Goal: Information Seeking & Learning: Learn about a topic

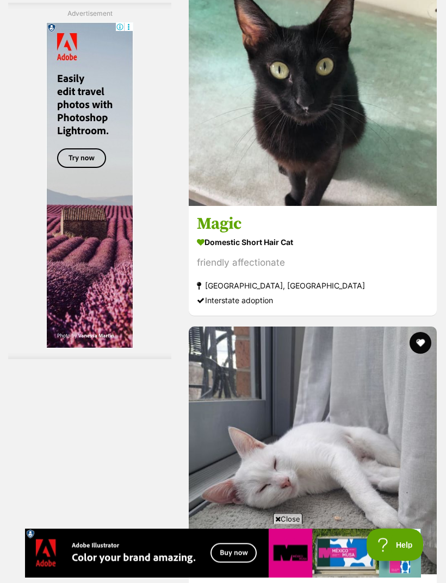
scroll to position [3273, 0]
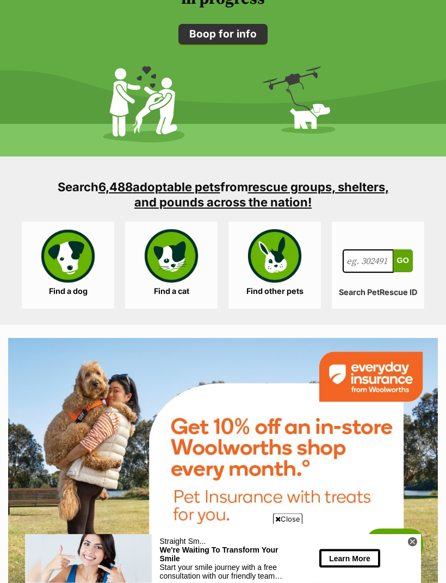
scroll to position [1567, 0]
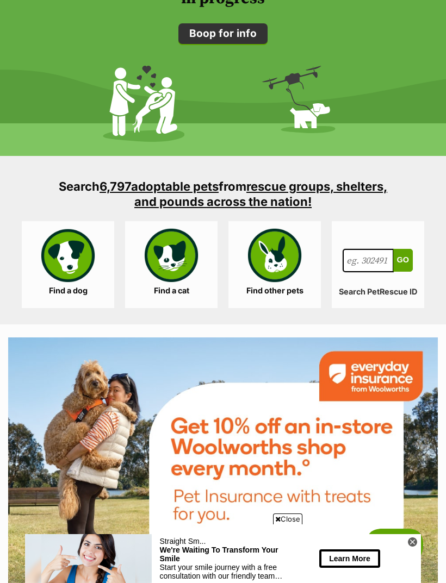
click at [175, 266] on link "Find a cat" at bounding box center [171, 264] width 92 height 87
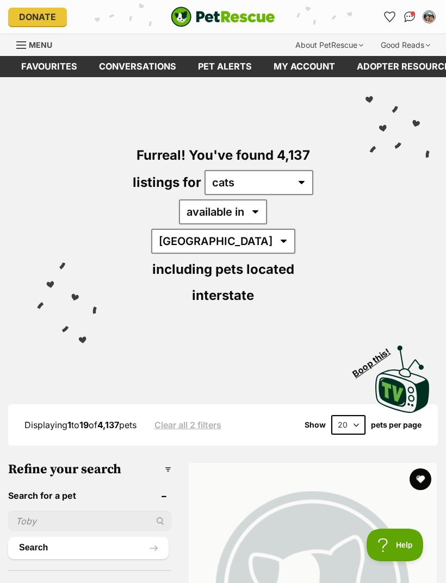
click at [389, 19] on icon "Favourites" at bounding box center [389, 17] width 10 height 10
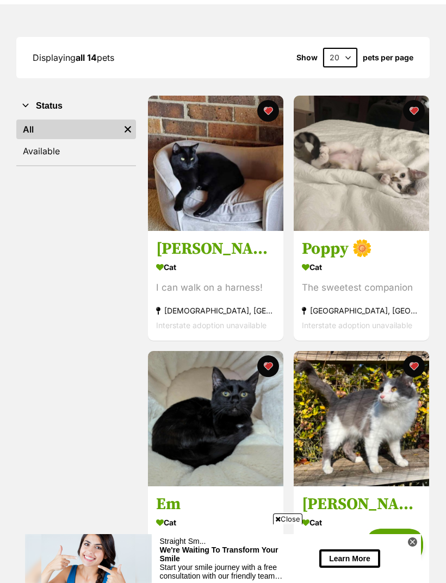
click at [399, 229] on link at bounding box center [360, 227] width 135 height 11
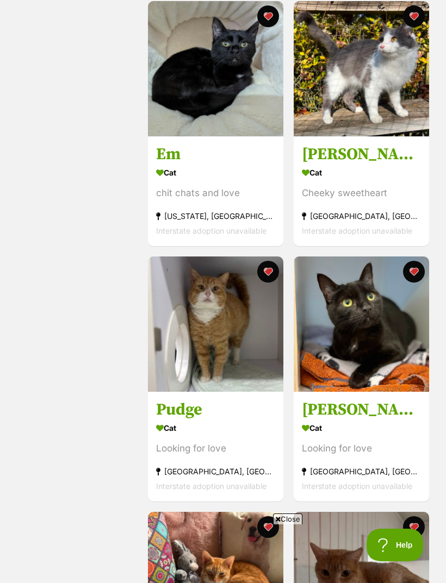
scroll to position [492, 0]
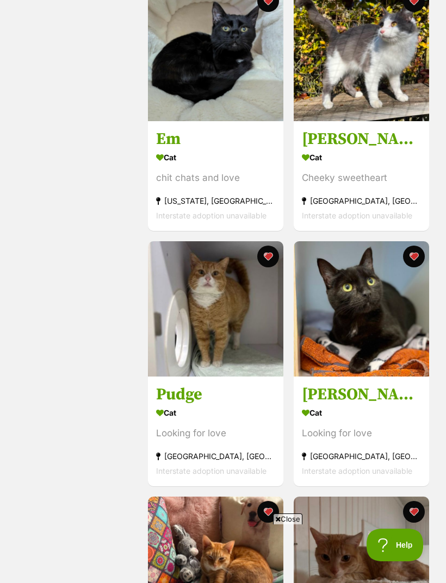
click at [391, 102] on img at bounding box center [360, 53] width 135 height 135
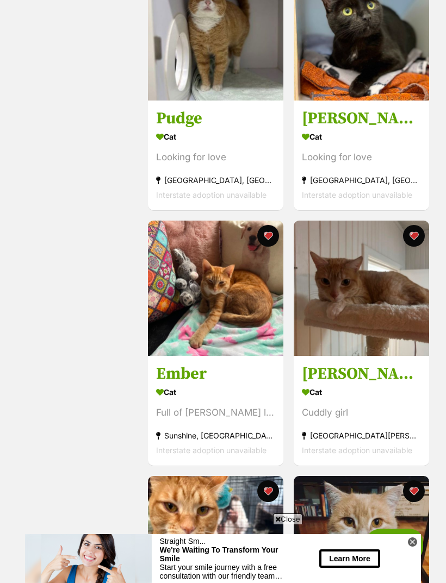
scroll to position [0, 0]
click at [378, 323] on img at bounding box center [360, 288] width 135 height 135
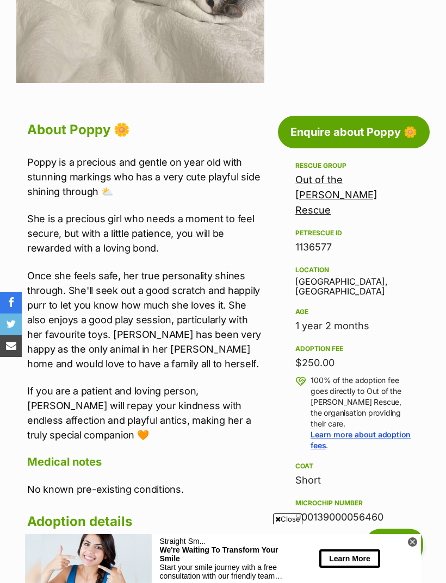
scroll to position [406, 0]
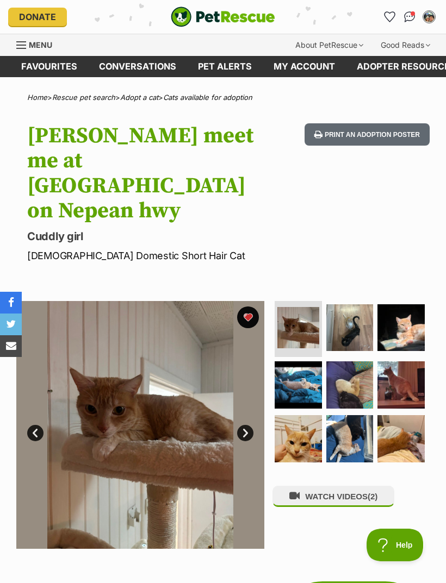
click at [405, 304] on img at bounding box center [400, 327] width 47 height 47
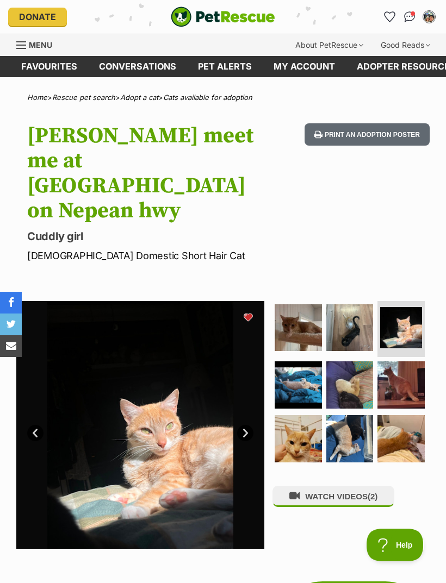
click at [301, 311] on img at bounding box center [297, 327] width 47 height 47
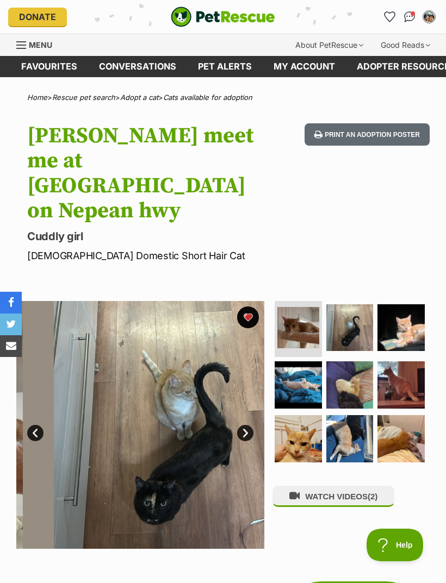
click at [338, 486] on button "WATCH VIDEOS (2)" at bounding box center [333, 496] width 122 height 21
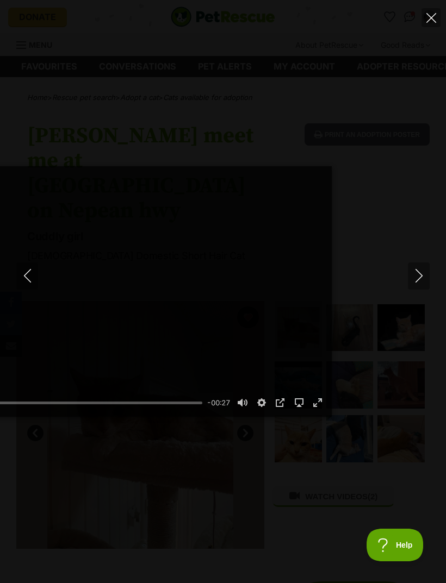
type input "21.43"
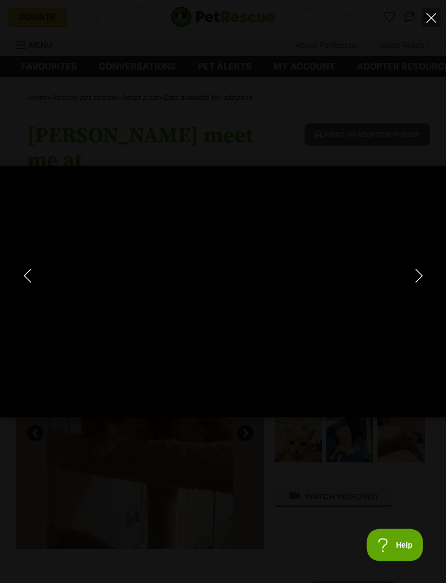
click at [253, 575] on div "Pause Play % buffered 00:00 -00:37 Unmute Mute Disable captions Enable captions…" at bounding box center [223, 291] width 446 height 583
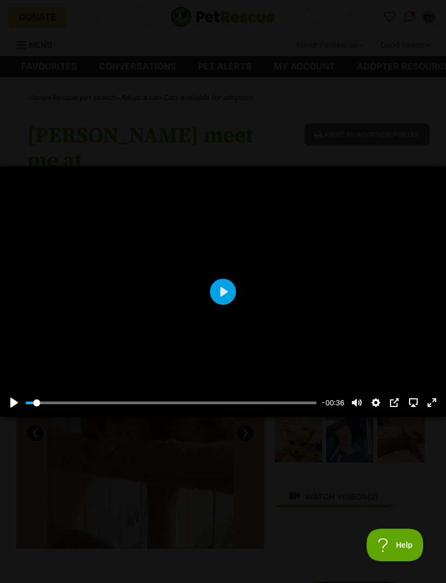
type input "3.31"
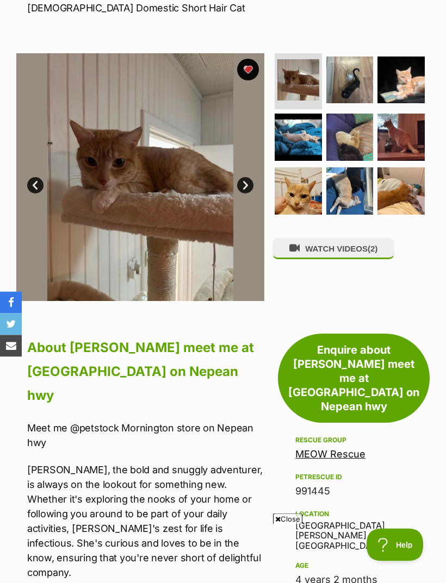
scroll to position [248, 0]
click at [401, 57] on img at bounding box center [400, 80] width 47 height 47
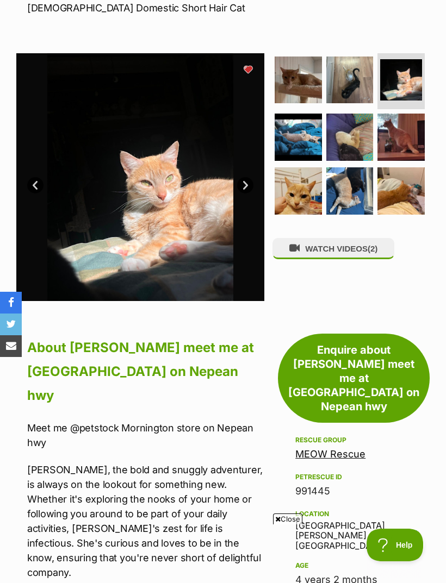
click at [301, 118] on img at bounding box center [297, 137] width 47 height 47
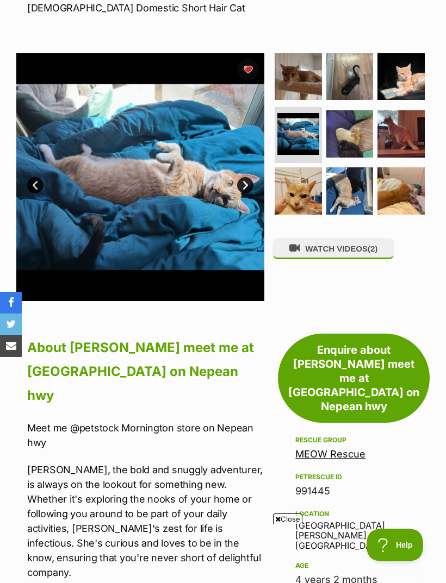
click at [196, 185] on img at bounding box center [140, 177] width 248 height 248
click at [205, 201] on img at bounding box center [140, 177] width 248 height 248
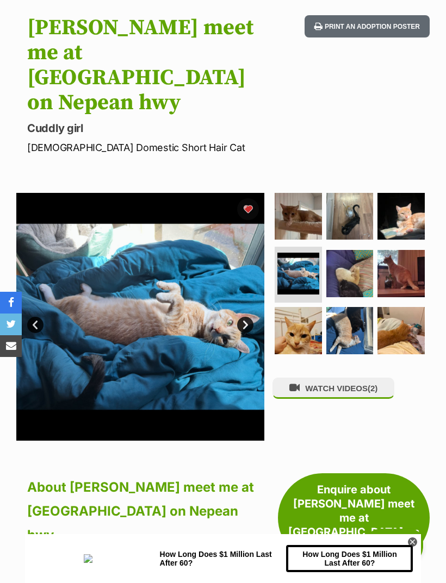
scroll to position [0, 0]
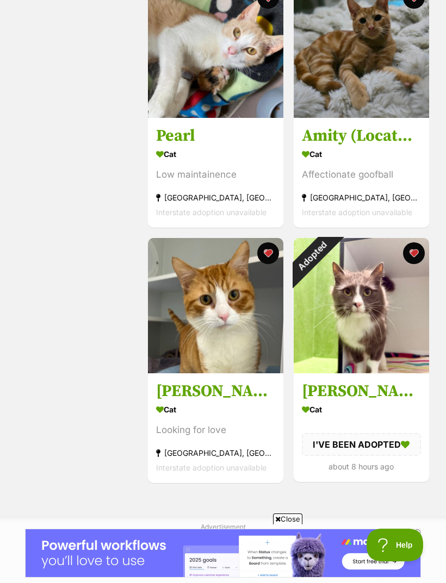
scroll to position [1498, 0]
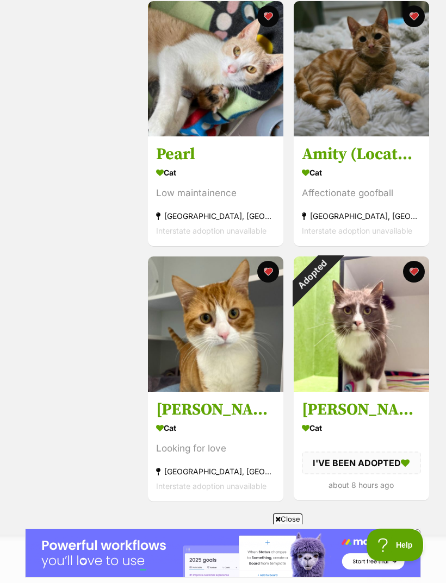
click at [330, 276] on div "Adopted" at bounding box center [311, 274] width 36 height 36
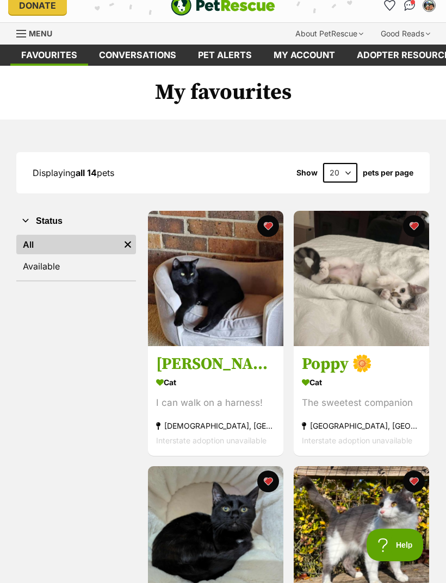
scroll to position [0, 0]
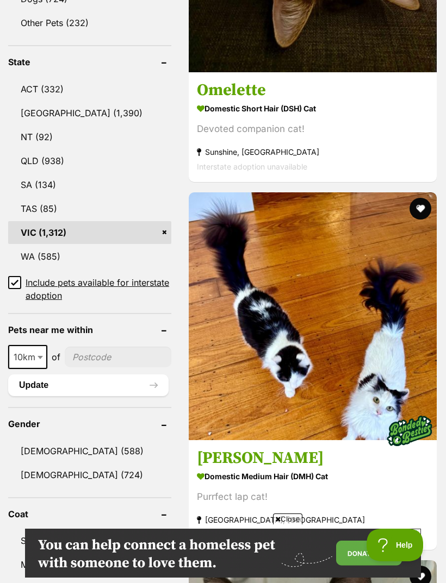
scroll to position [743, 0]
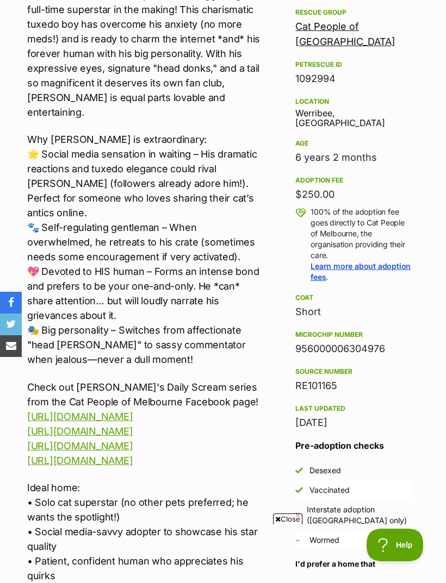
scroll to position [580, 0]
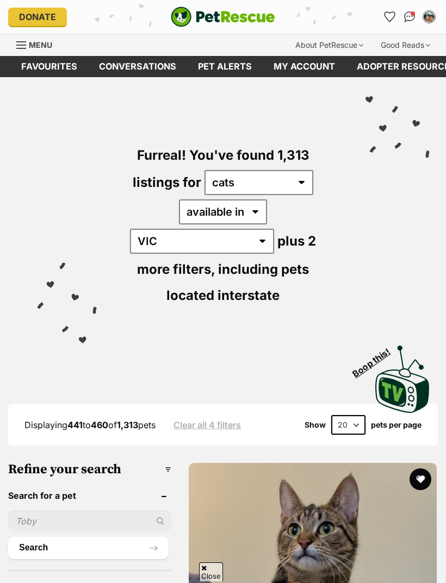
scroll to position [647, 0]
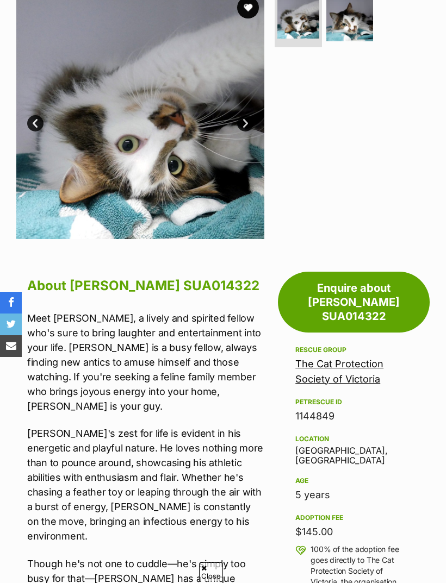
scroll to position [274, 0]
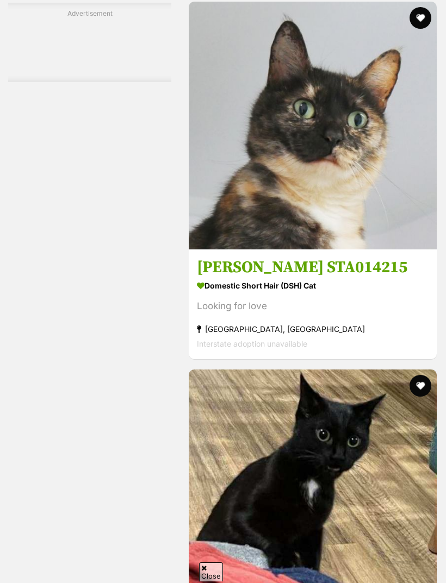
scroll to position [2780, 0]
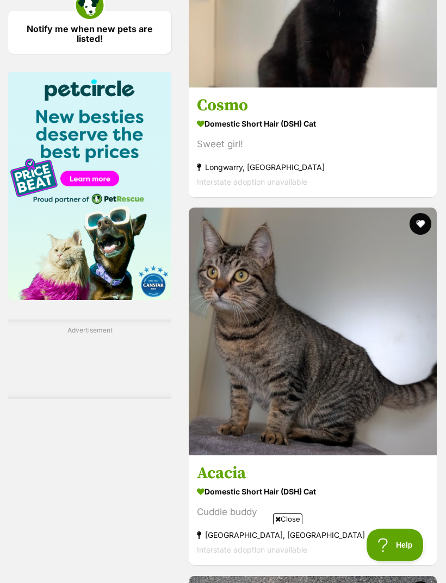
scroll to position [0, 0]
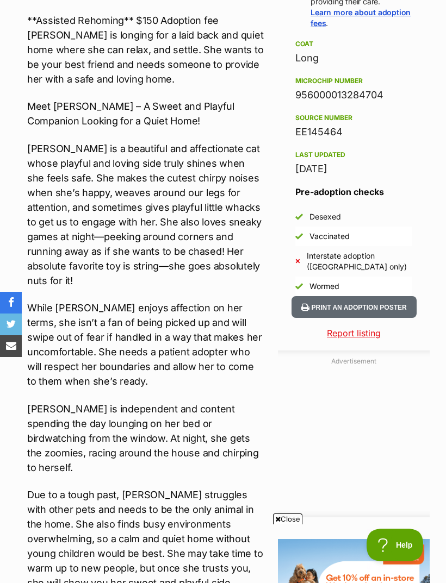
scroll to position [521, 0]
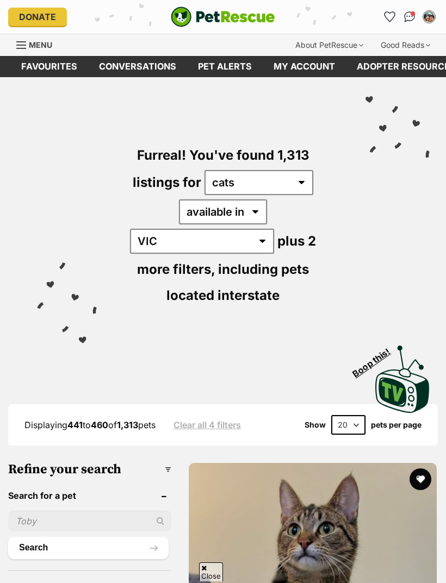
scroll to position [2745, 0]
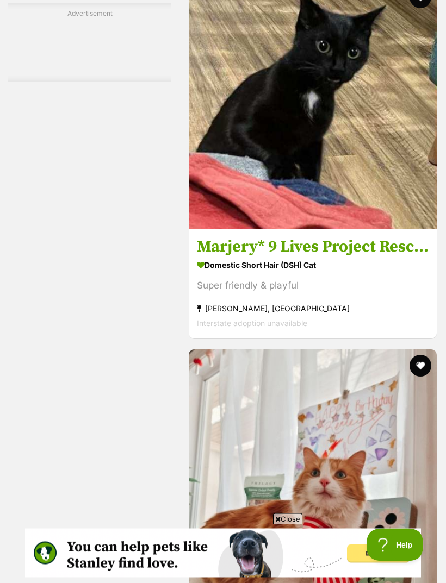
scroll to position [3162, 0]
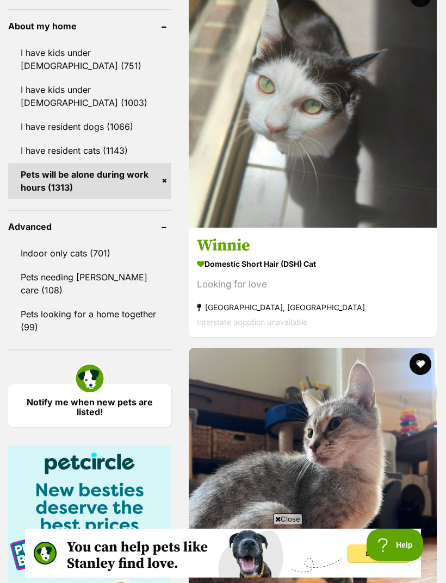
scroll to position [1334, 0]
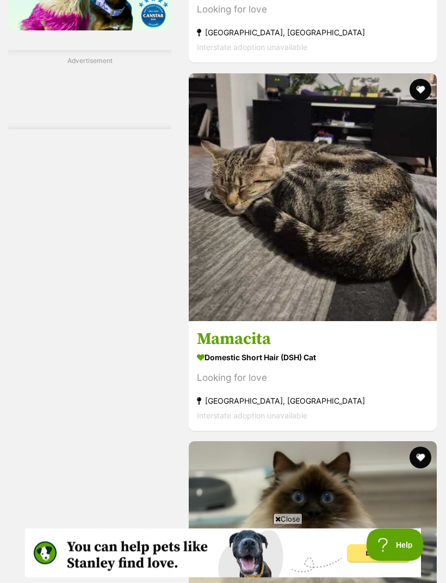
scroll to position [1997, 0]
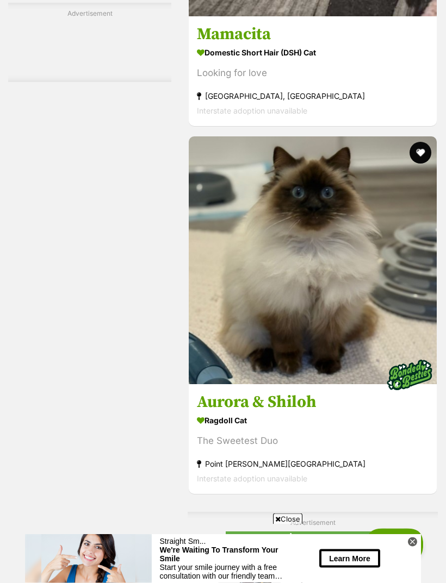
scroll to position [2302, 0]
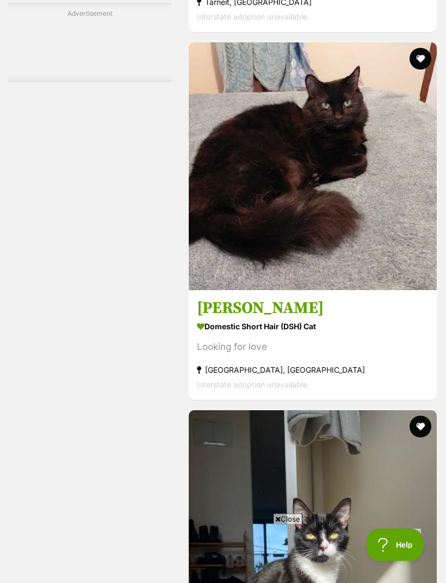
scroll to position [3237, 0]
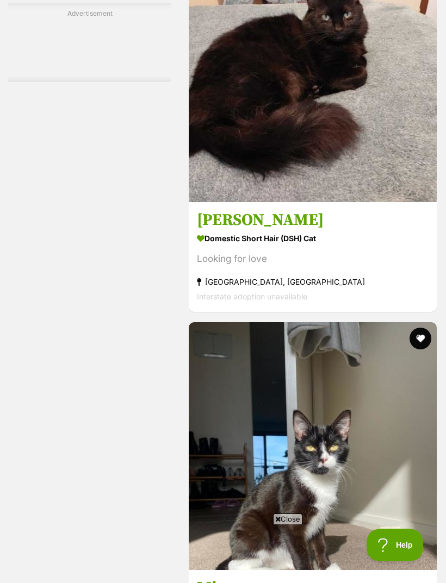
scroll to position [0, 0]
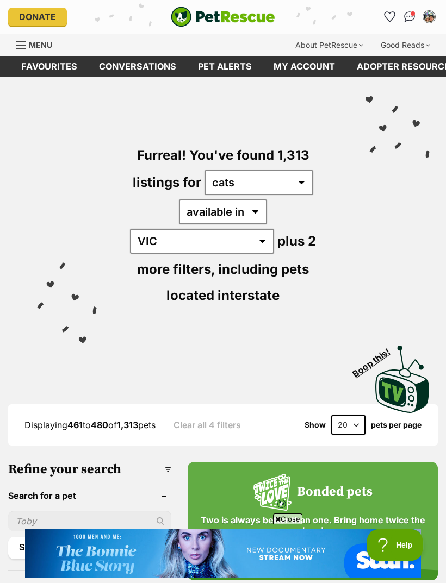
scroll to position [3359, 0]
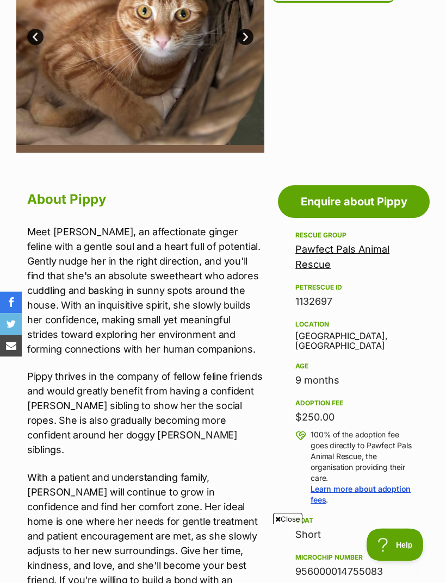
scroll to position [321, 0]
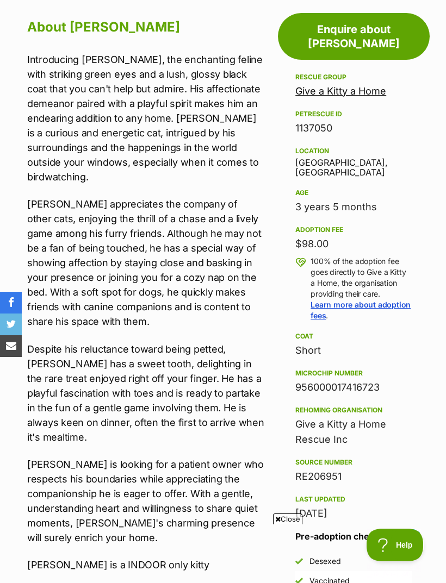
scroll to position [494, 0]
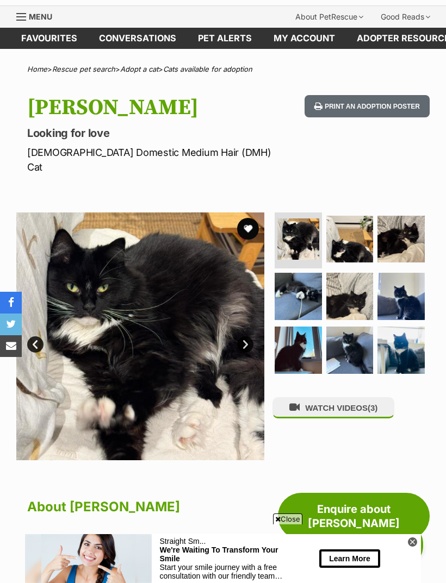
scroll to position [27, 0]
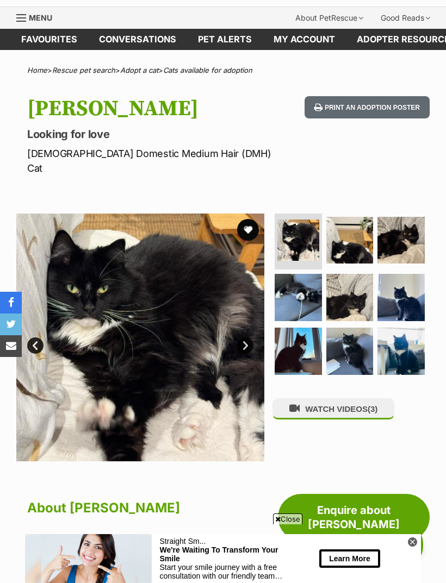
click at [336, 223] on img at bounding box center [349, 240] width 47 height 47
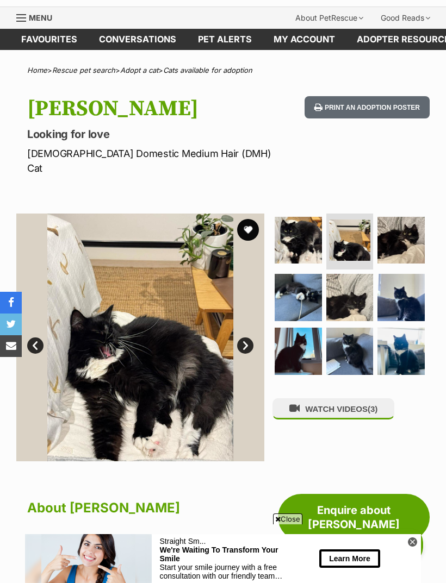
click at [406, 227] on img at bounding box center [400, 240] width 47 height 47
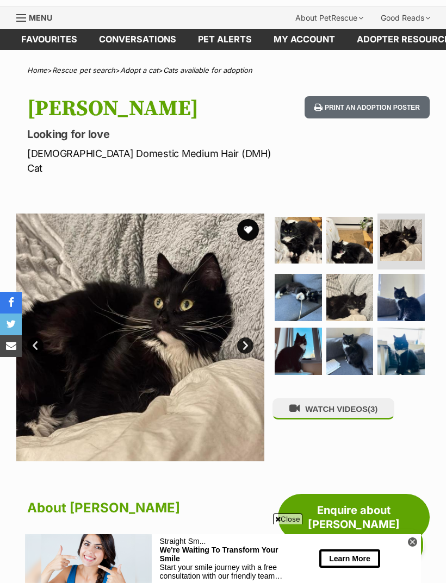
click at [335, 279] on img at bounding box center [349, 297] width 47 height 47
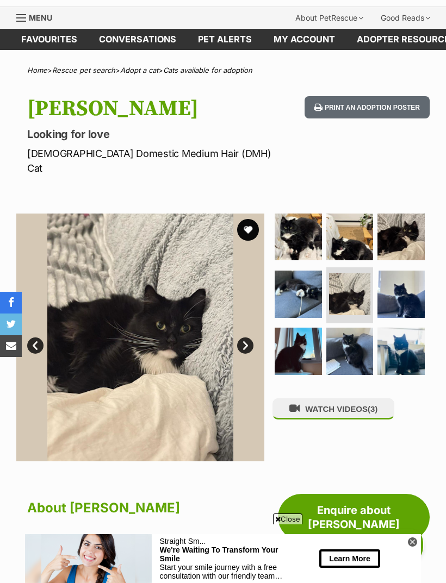
scroll to position [0, 0]
click at [395, 333] on img at bounding box center [400, 351] width 47 height 47
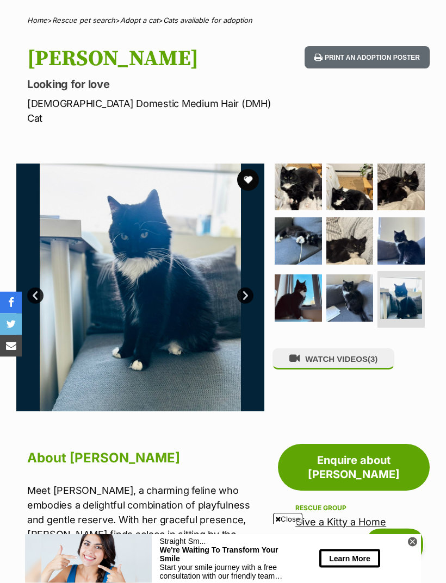
scroll to position [77, 0]
click at [367, 348] on button "WATCH VIDEOS (3)" at bounding box center [333, 358] width 122 height 21
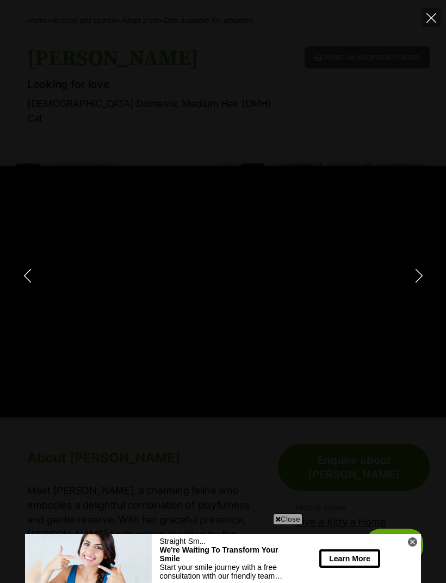
click at [414, 283] on icon "Next" at bounding box center [419, 276] width 14 height 14
type input "25.89"
type input "31.39"
click at [417, 283] on icon "Next" at bounding box center [419, 276] width 14 height 14
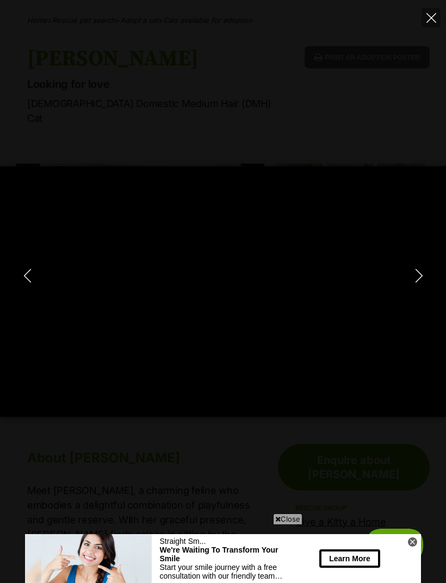
type input "29.29"
click at [427, 21] on icon "Close" at bounding box center [431, 18] width 10 height 10
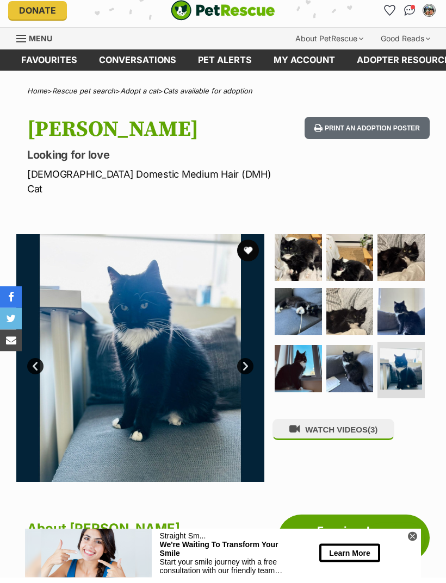
scroll to position [7, 0]
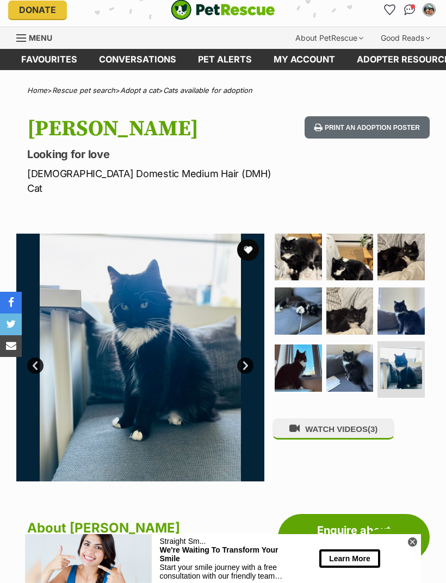
click at [249, 239] on button "favourite" at bounding box center [248, 250] width 22 height 22
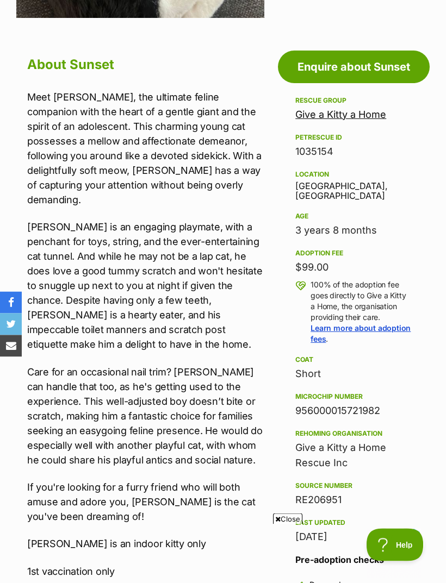
scroll to position [456, 0]
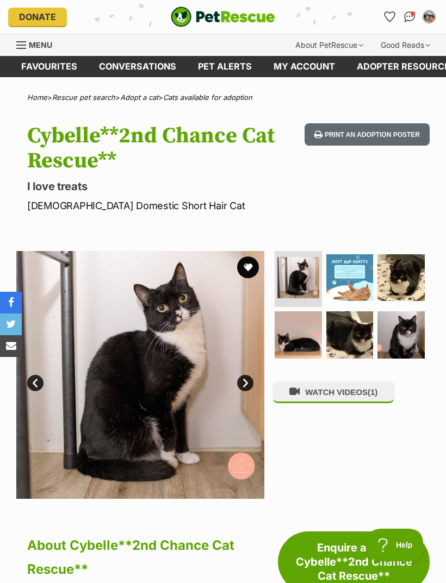
click at [364, 267] on img at bounding box center [349, 277] width 47 height 47
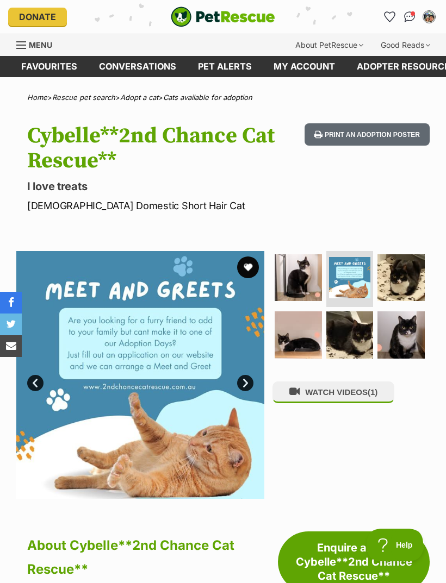
click at [418, 266] on img at bounding box center [400, 277] width 47 height 47
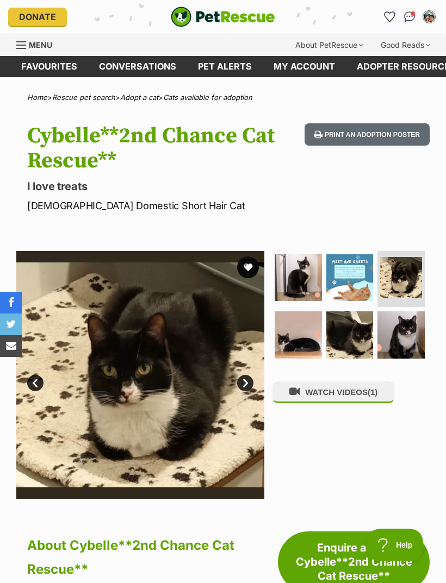
click at [301, 275] on img at bounding box center [297, 277] width 47 height 47
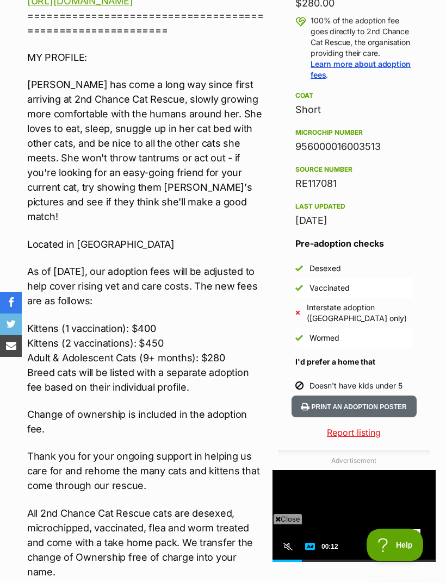
scroll to position [773, 0]
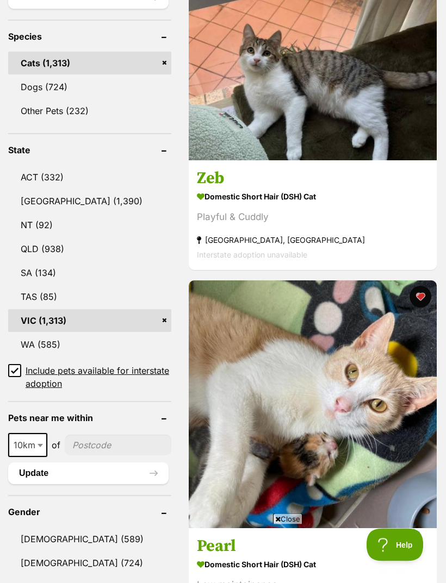
scroll to position [549, 0]
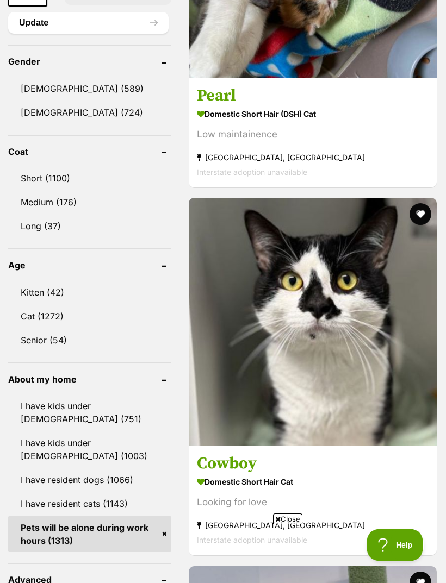
scroll to position [1266, 0]
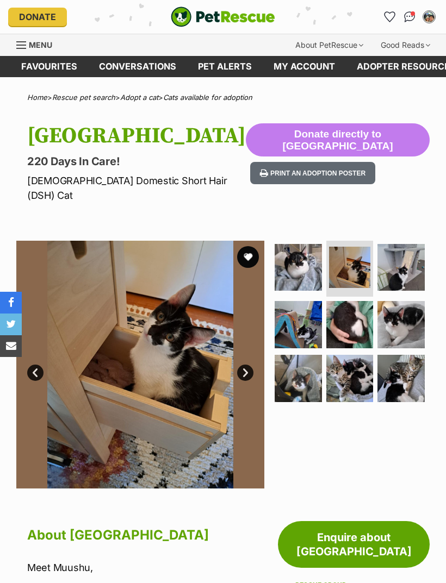
click at [390, 305] on img at bounding box center [400, 324] width 47 height 47
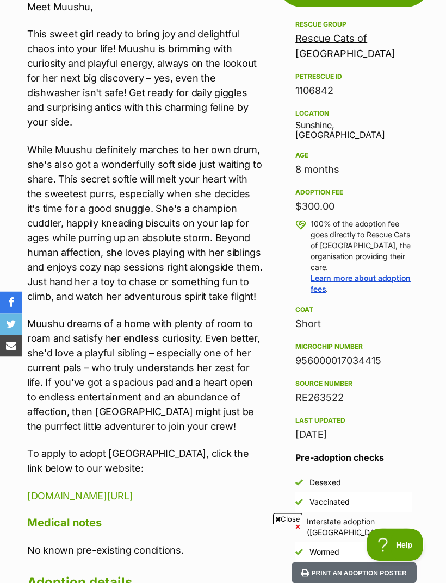
scroll to position [561, 0]
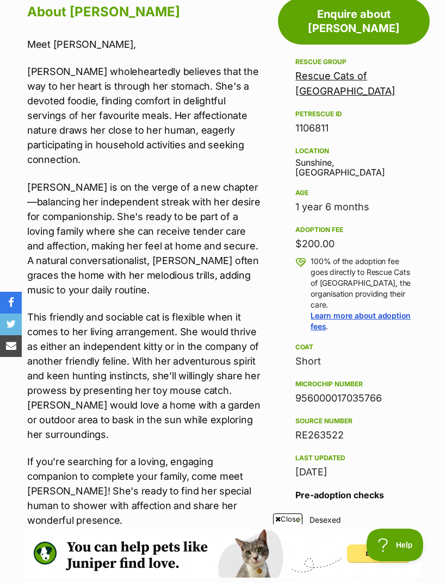
scroll to position [522, 0]
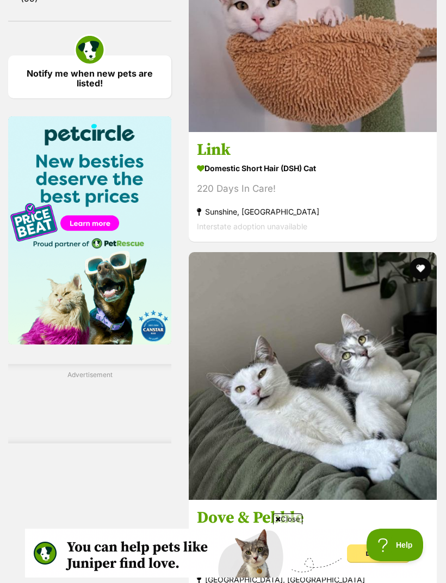
scroll to position [2096, 0]
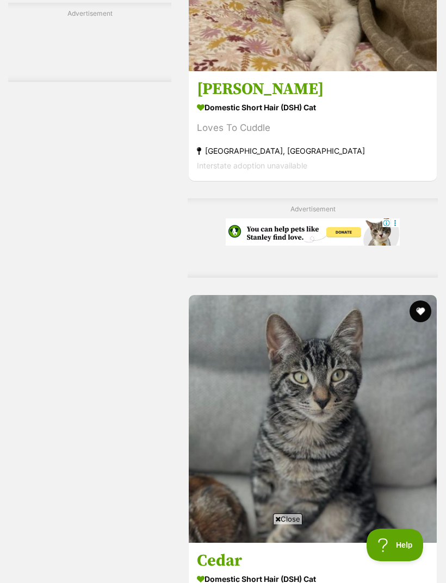
scroll to position [0, 0]
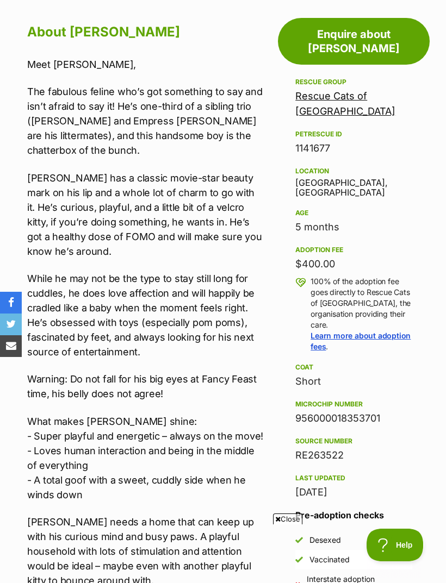
scroll to position [509, 0]
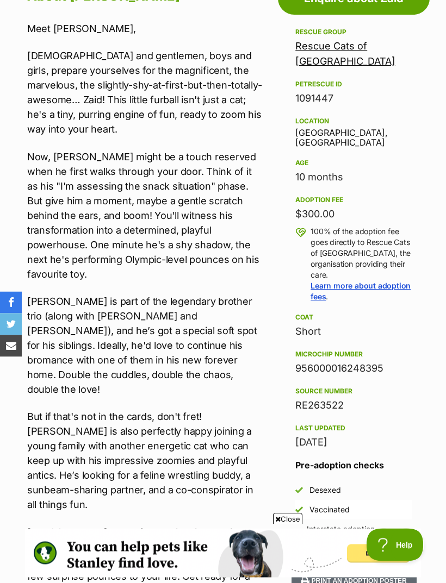
scroll to position [523, 0]
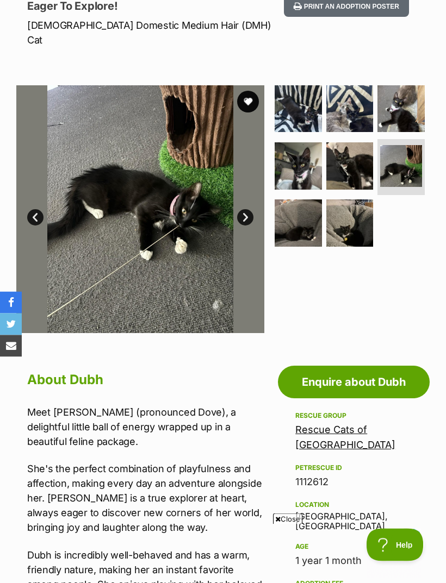
scroll to position [155, 0]
click at [347, 104] on img at bounding box center [349, 108] width 47 height 47
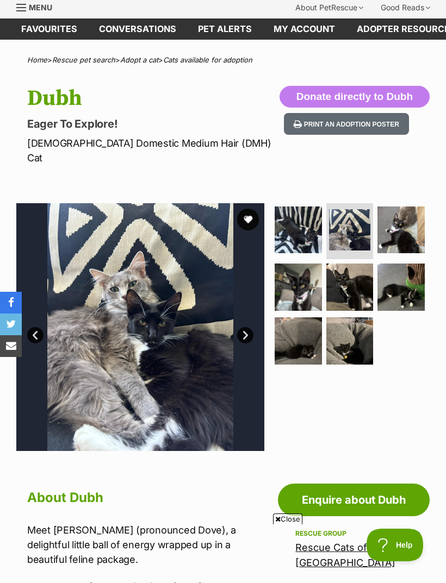
scroll to position [39, 0]
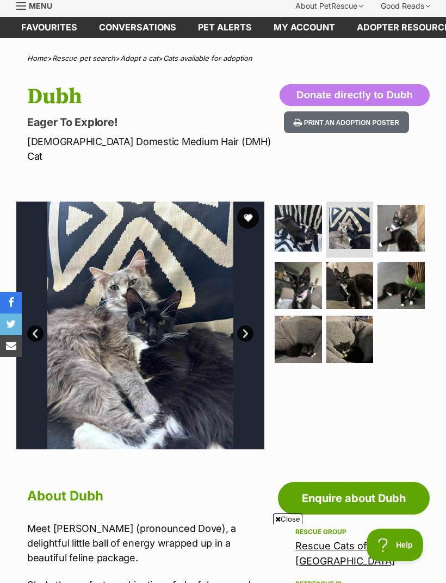
click at [250, 207] on button "favourite" at bounding box center [248, 218] width 22 height 22
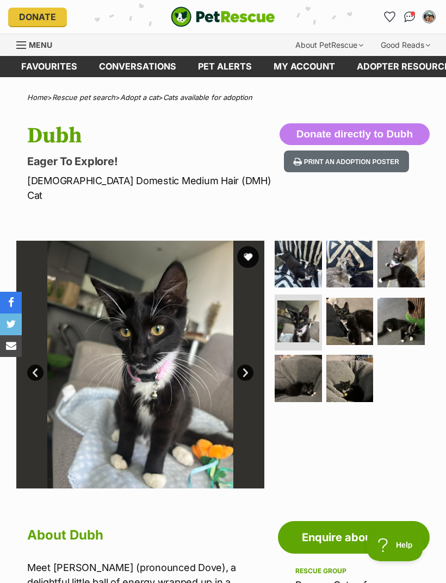
click at [351, 303] on img at bounding box center [349, 321] width 47 height 47
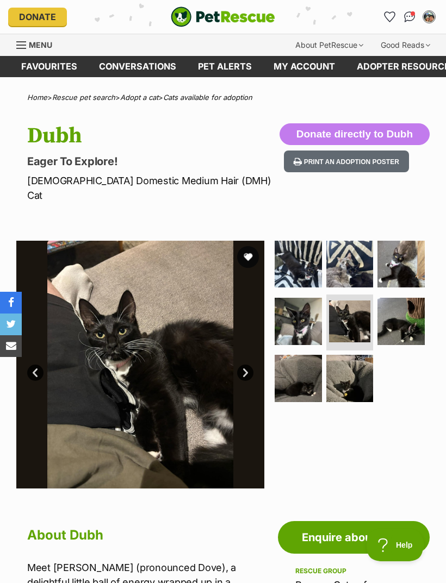
click at [306, 299] on img at bounding box center [297, 321] width 47 height 47
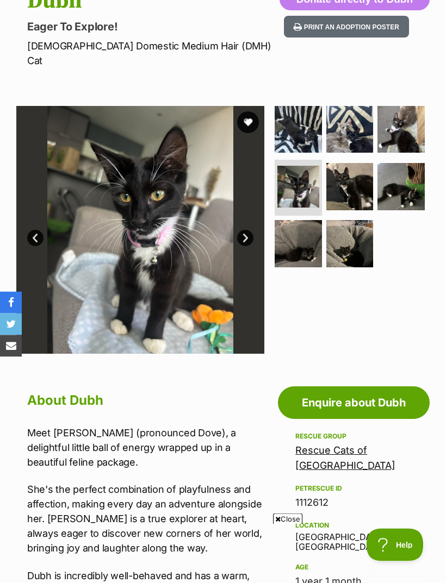
scroll to position [135, 0]
click at [360, 183] on img at bounding box center [349, 186] width 47 height 47
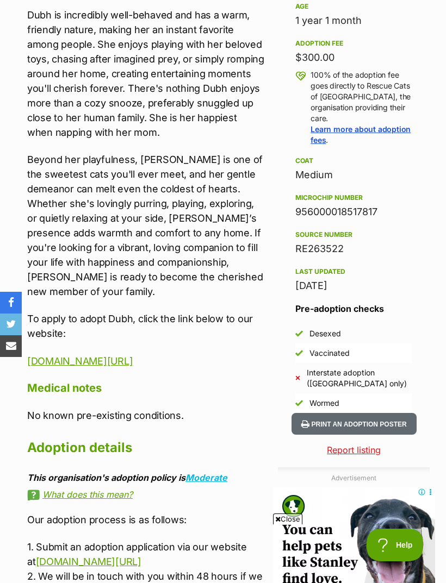
scroll to position [695, 0]
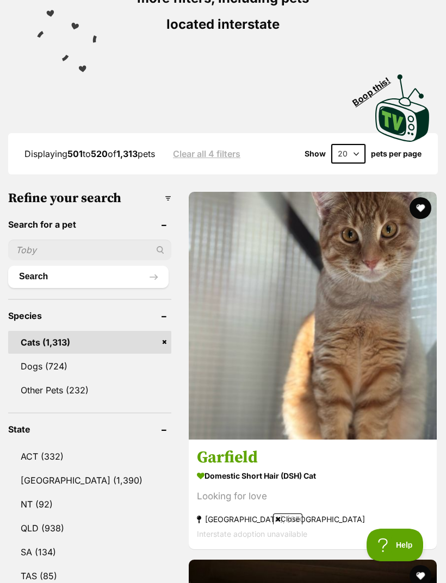
click at [270, 281] on img at bounding box center [313, 316] width 248 height 248
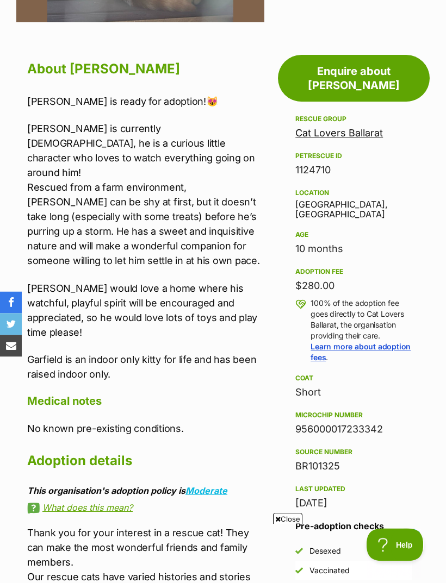
scroll to position [452, 0]
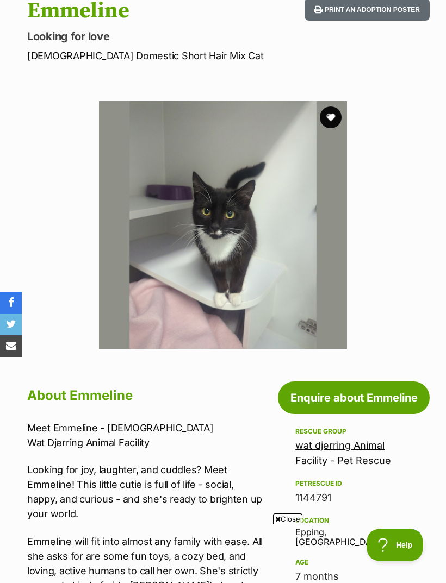
scroll to position [124, 0]
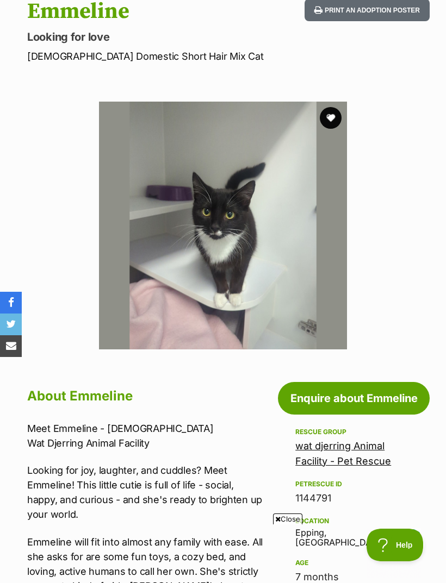
click at [326, 120] on button "favourite" at bounding box center [331, 118] width 22 height 22
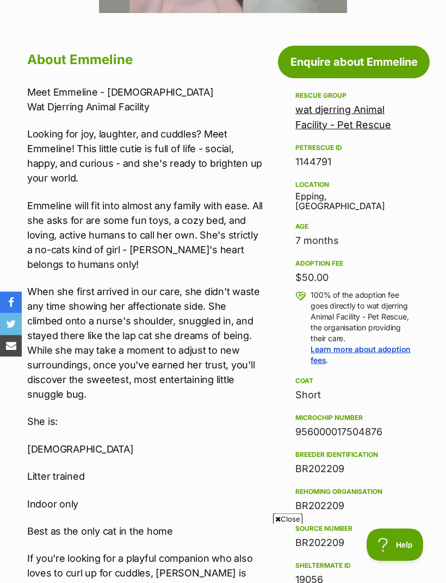
scroll to position [454, 0]
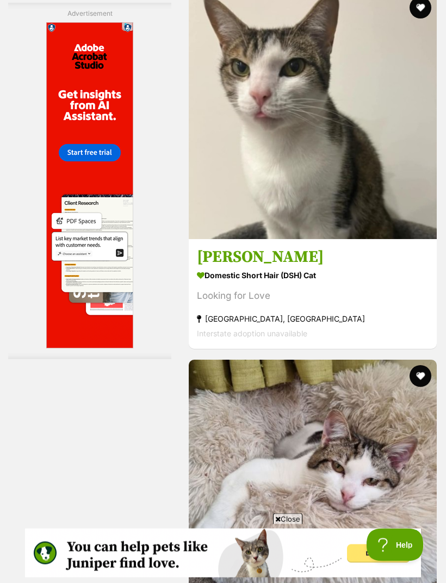
scroll to position [3159, 0]
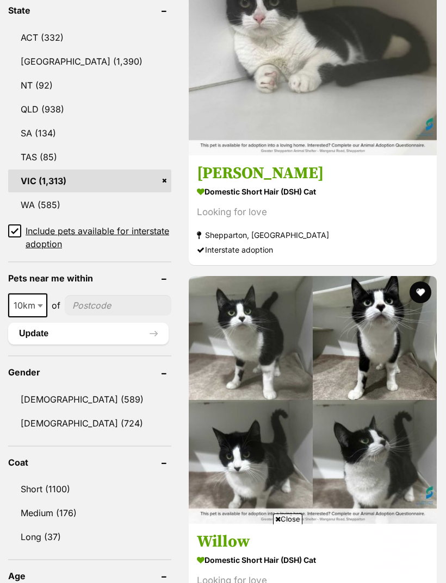
scroll to position [1354, 0]
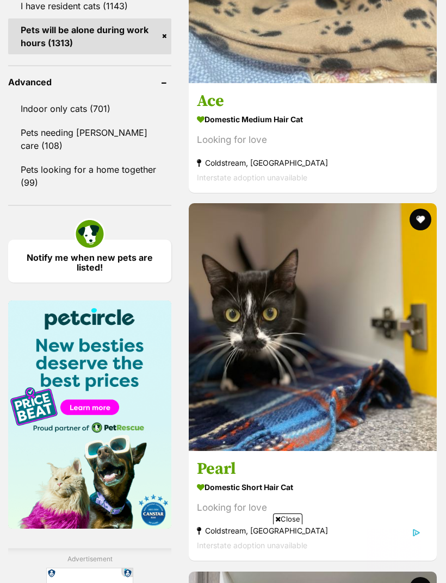
scroll to position [0, 0]
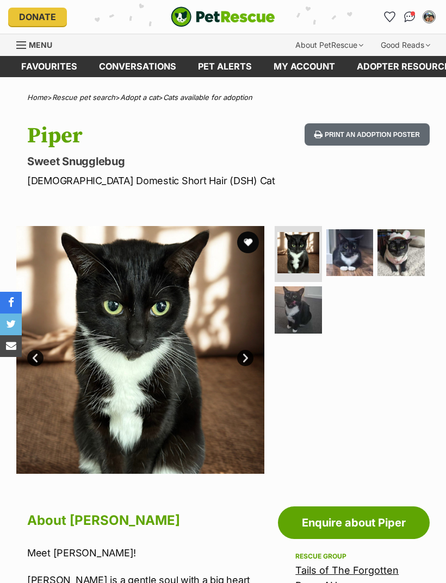
click at [340, 262] on img at bounding box center [349, 252] width 47 height 47
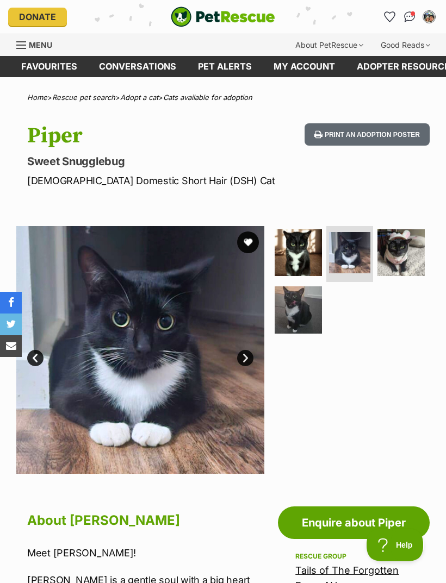
click at [398, 258] on img at bounding box center [400, 252] width 47 height 47
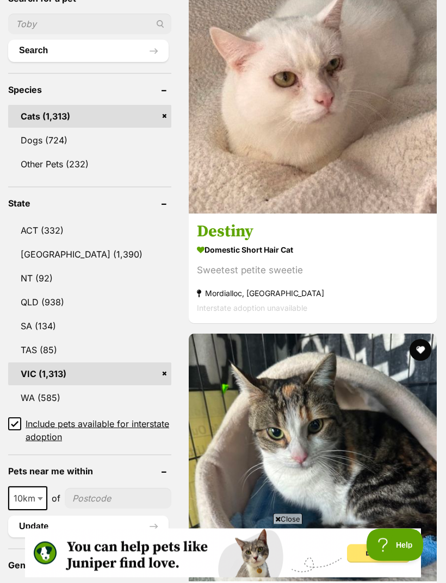
scroll to position [502, 0]
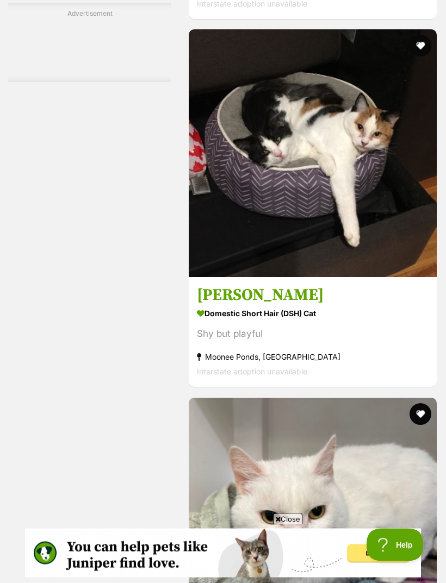
scroll to position [3125, 0]
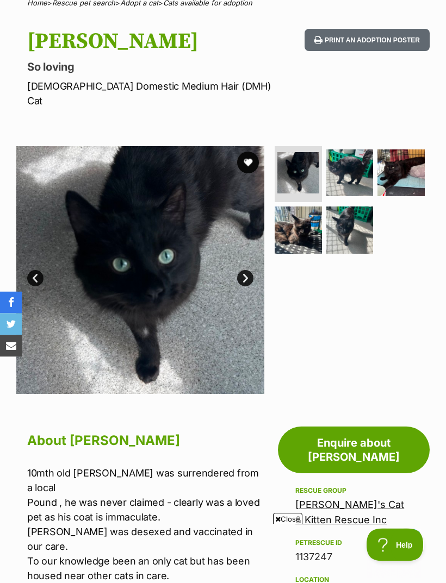
scroll to position [95, 0]
click at [348, 155] on img at bounding box center [349, 172] width 47 height 47
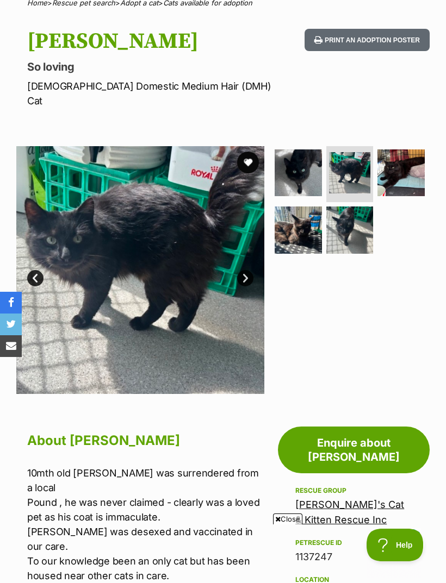
click at [412, 149] on img at bounding box center [400, 172] width 47 height 47
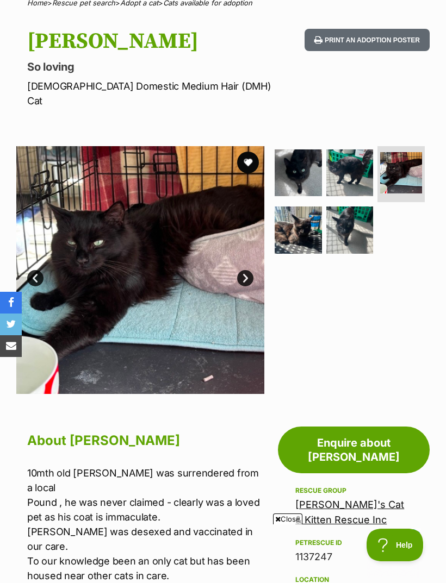
click at [299, 212] on img at bounding box center [297, 230] width 47 height 47
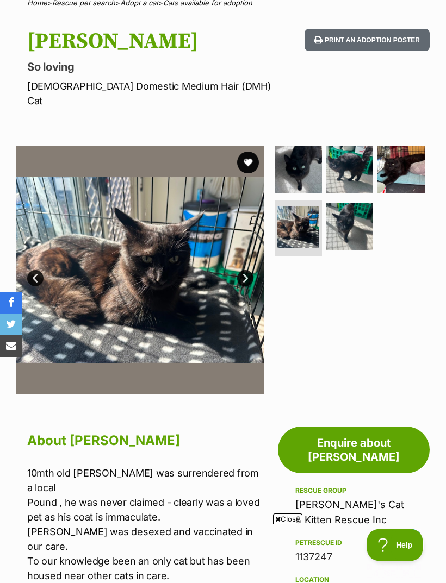
click at [345, 212] on img at bounding box center [349, 226] width 47 height 47
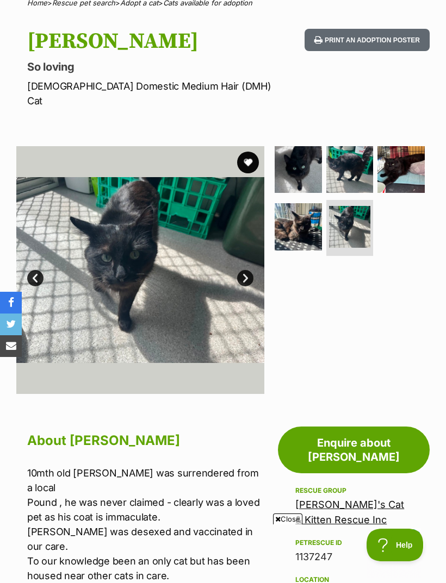
click at [247, 152] on button "favourite" at bounding box center [248, 163] width 22 height 22
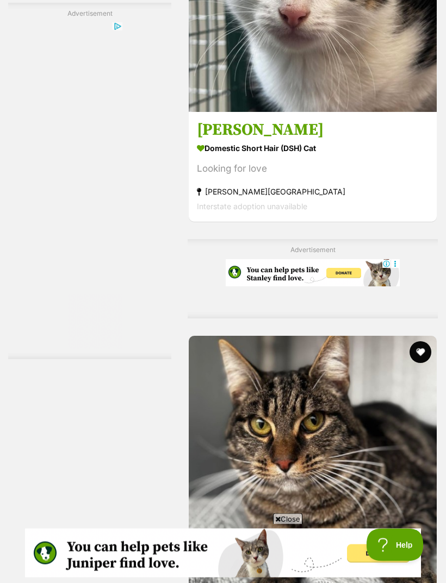
scroll to position [2439, 0]
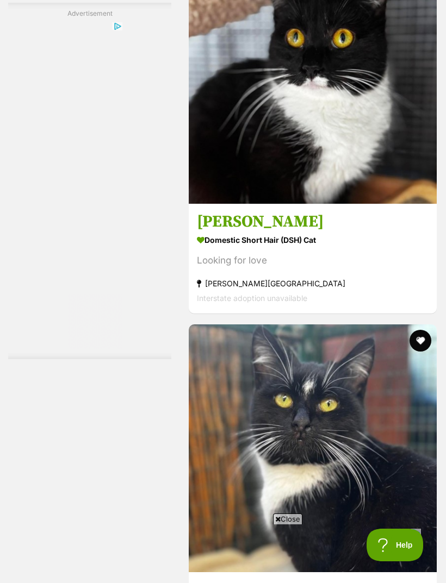
scroll to position [3188, 0]
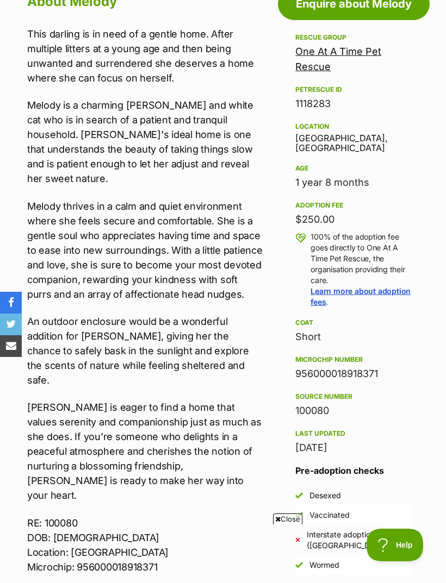
scroll to position [518, 0]
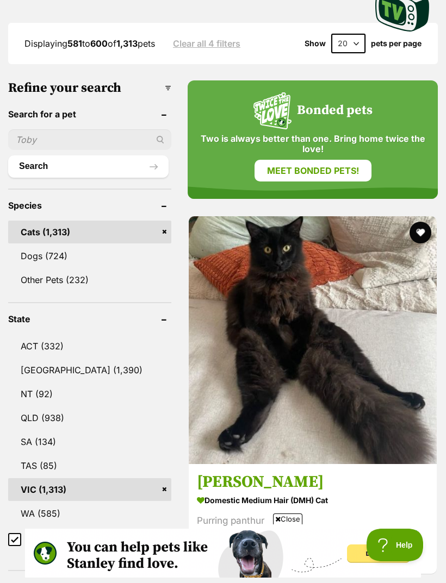
click at [221, 240] on img at bounding box center [313, 340] width 248 height 248
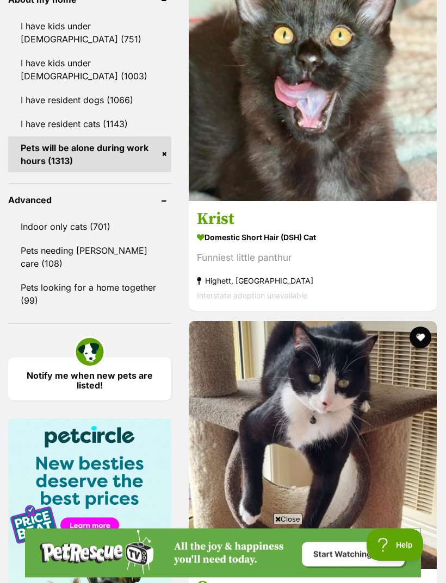
scroll to position [1373, 0]
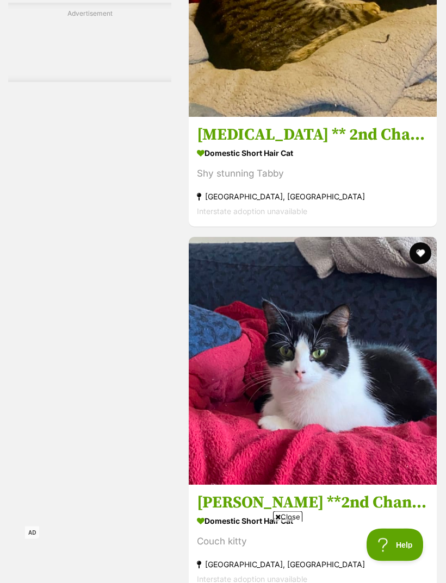
scroll to position [3045, 0]
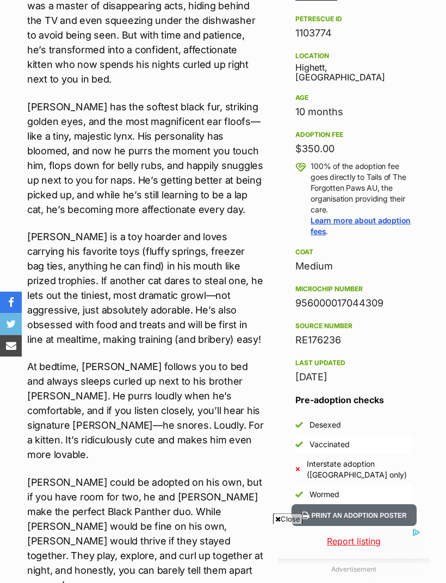
scroll to position [619, 0]
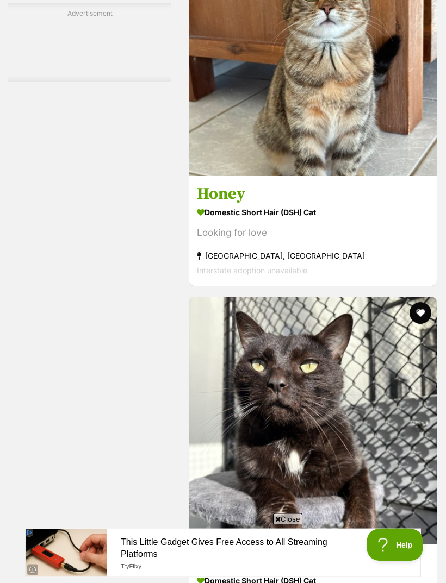
scroll to position [3215, 0]
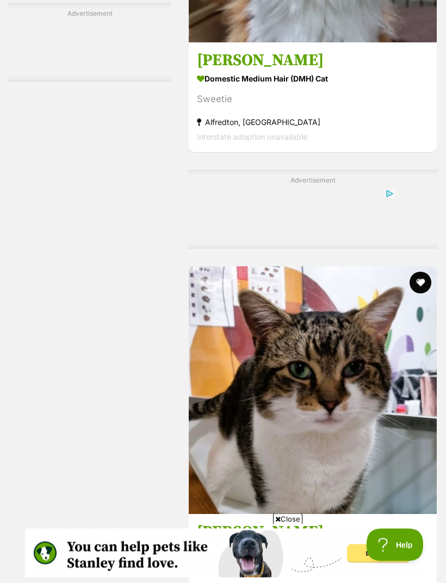
scroll to position [2515, 0]
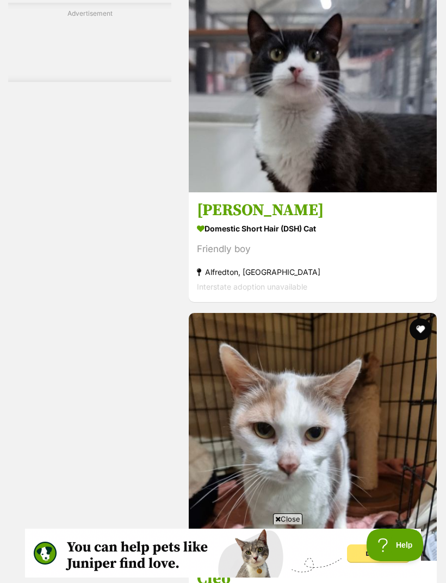
scroll to position [3201, 0]
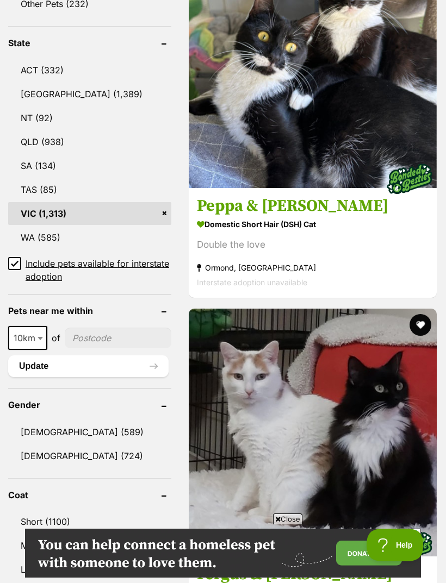
scroll to position [656, 0]
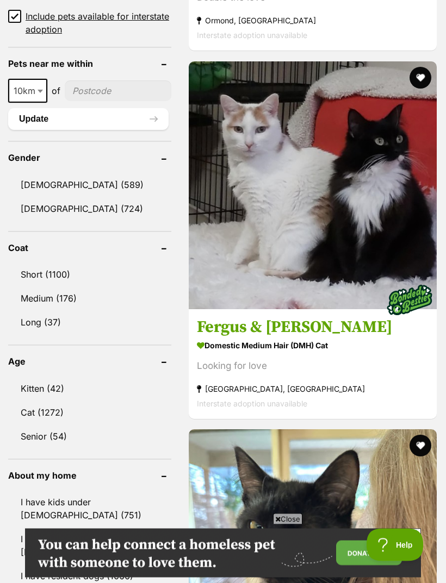
scroll to position [902, 0]
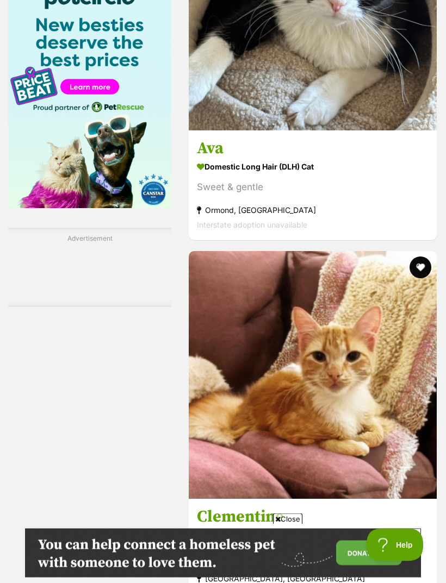
scroll to position [1821, 0]
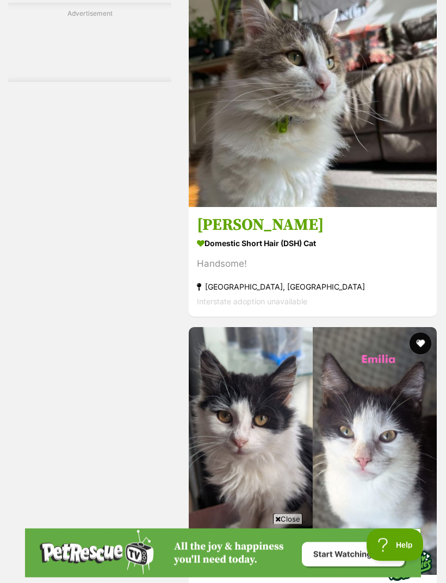
scroll to position [3408, 0]
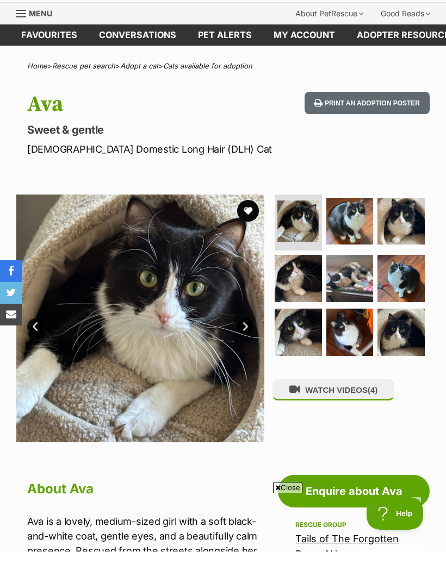
scroll to position [32, 0]
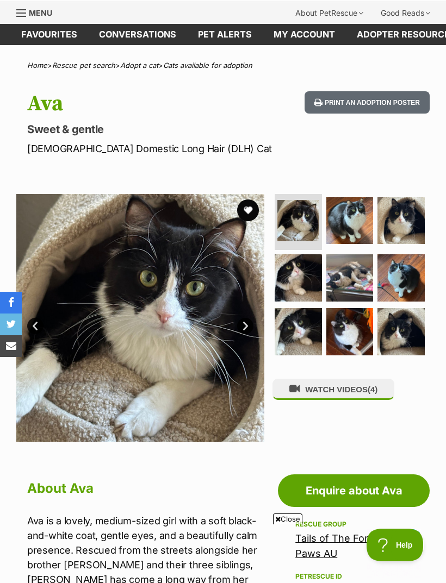
click at [356, 228] on img at bounding box center [349, 220] width 47 height 47
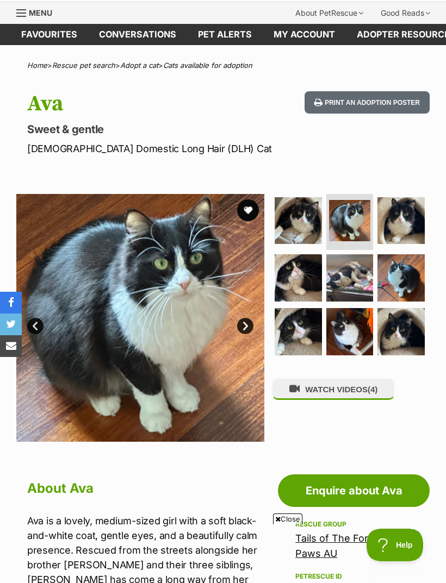
click at [401, 274] on img at bounding box center [400, 277] width 47 height 47
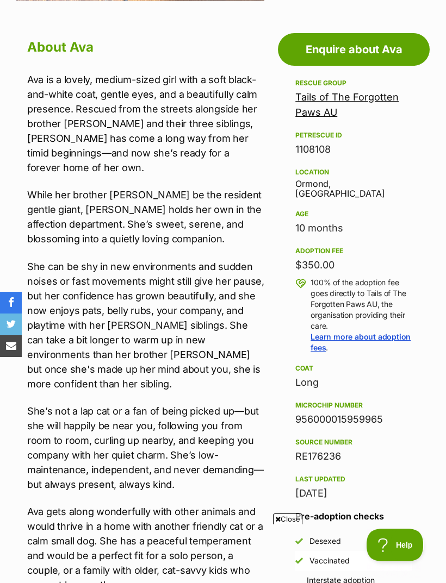
scroll to position [464, 0]
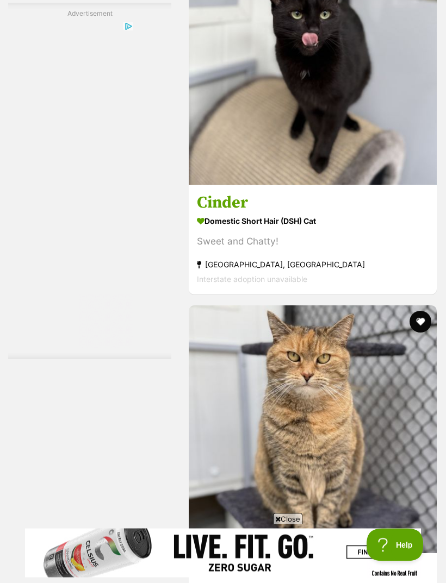
scroll to position [3294, 0]
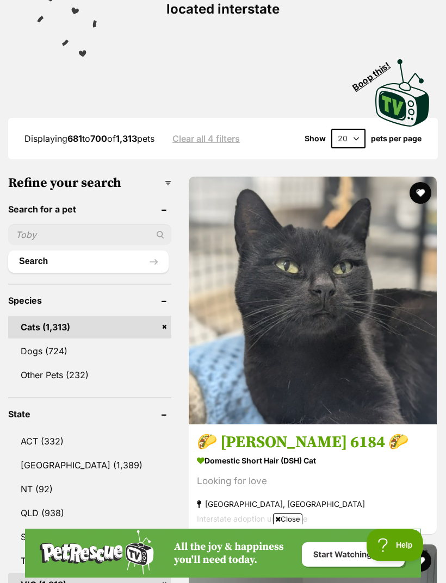
click at [244, 207] on img at bounding box center [313, 301] width 248 height 248
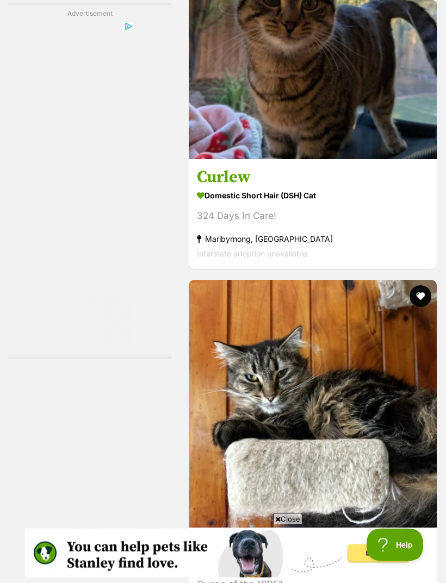
scroll to position [3232, 0]
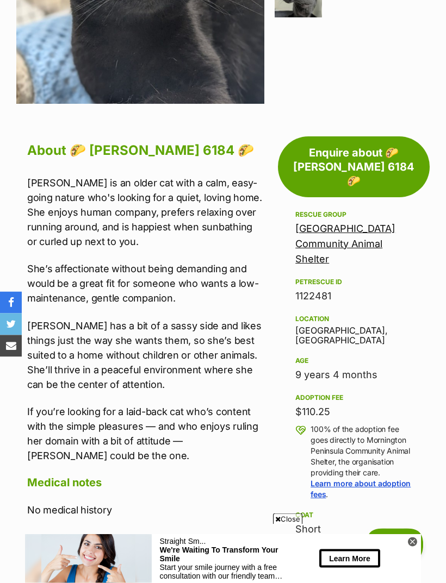
scroll to position [395, 0]
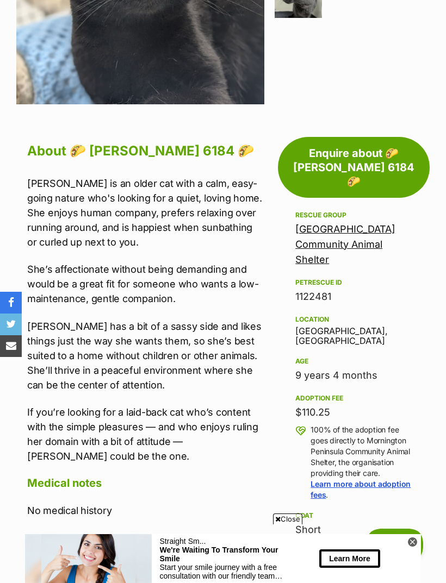
click at [352, 223] on link "[GEOGRAPHIC_DATA] Community Animal Shelter" at bounding box center [345, 244] width 100 height 42
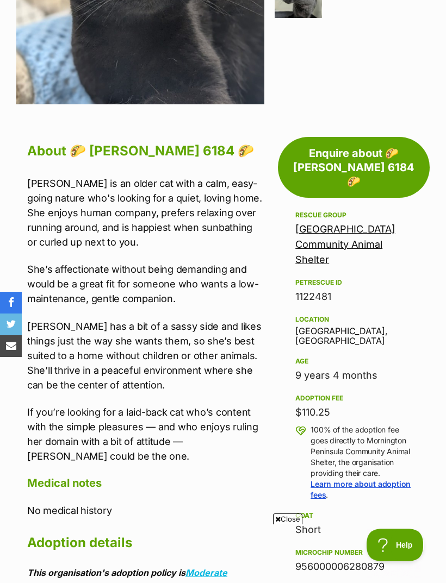
scroll to position [429, 0]
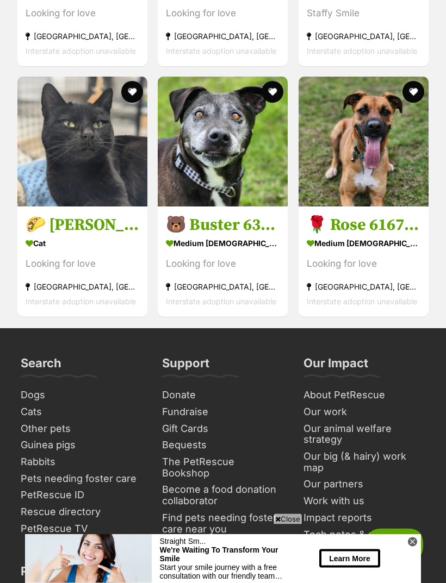
scroll to position [2039, 0]
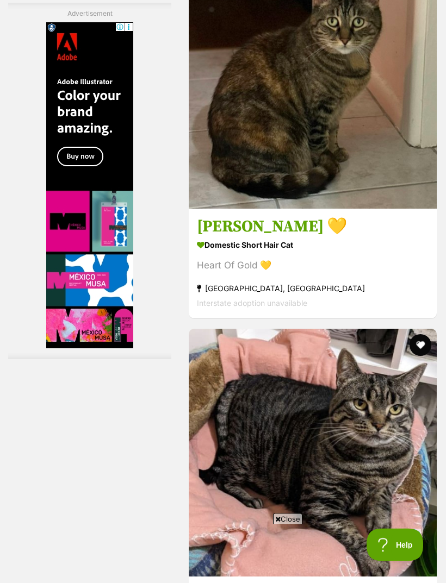
scroll to position [3405, 0]
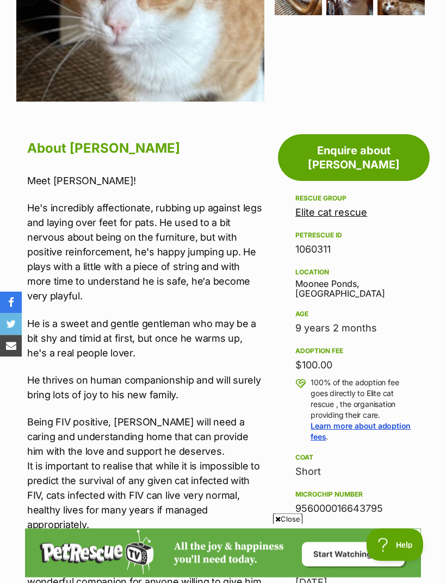
scroll to position [422, 0]
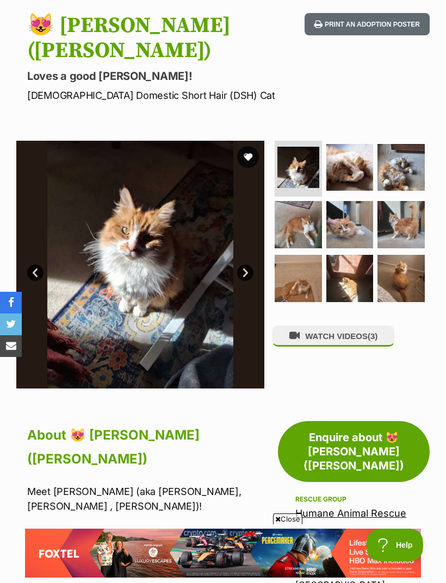
scroll to position [108, 0]
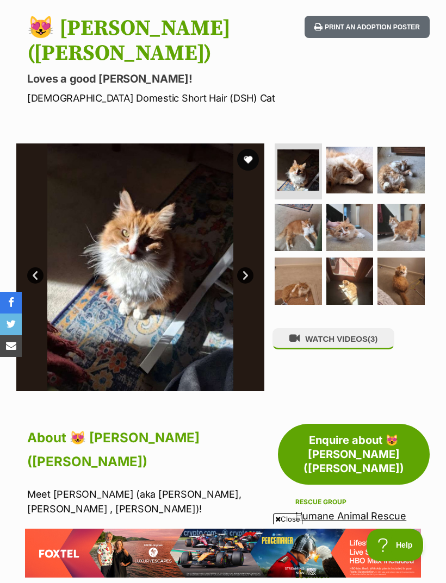
click at [355, 154] on img at bounding box center [349, 170] width 47 height 47
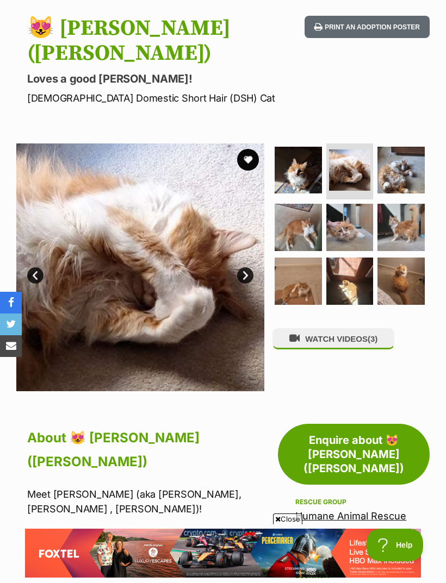
click at [399, 147] on img at bounding box center [400, 170] width 47 height 47
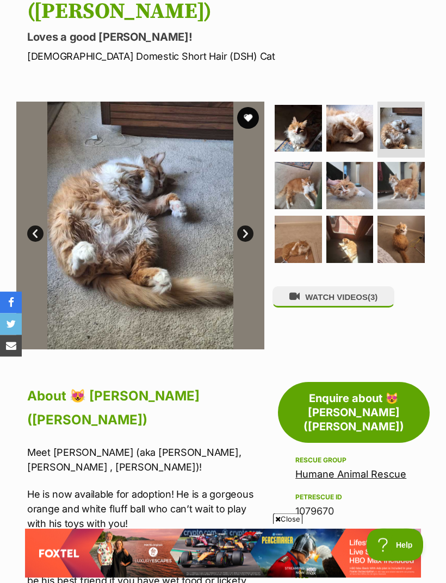
scroll to position [149, 0]
click at [352, 162] on img at bounding box center [349, 185] width 47 height 47
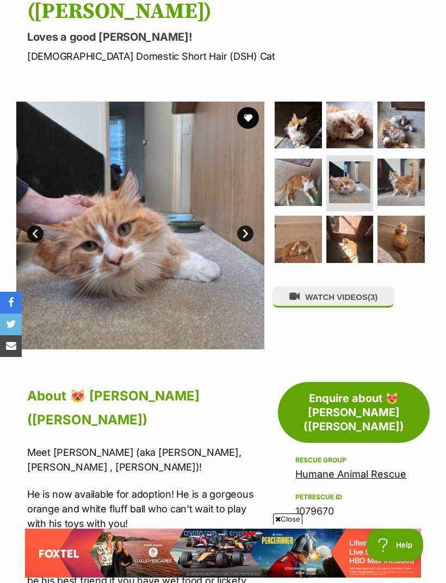
click at [406, 160] on img at bounding box center [400, 182] width 47 height 47
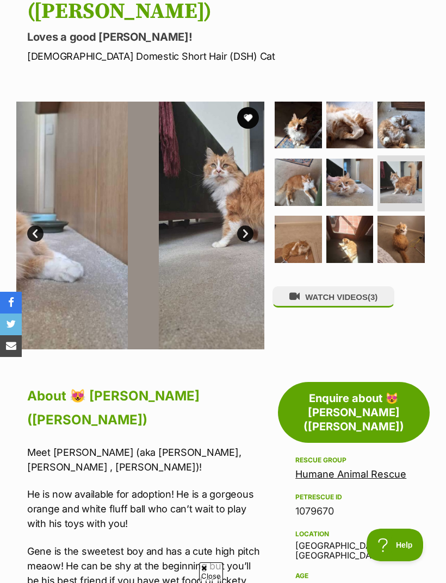
click at [401, 161] on img at bounding box center [401, 182] width 42 height 42
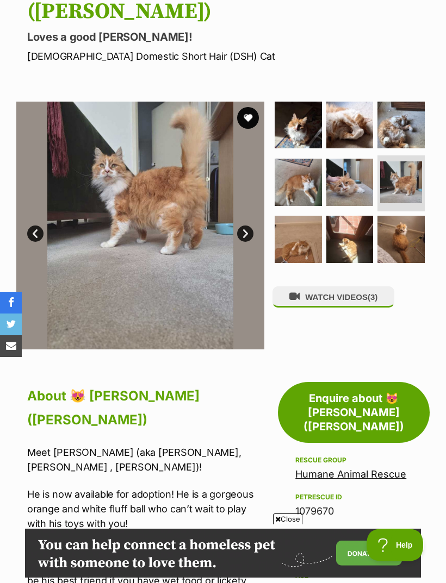
scroll to position [0, 0]
click at [95, 259] on img at bounding box center [140, 226] width 248 height 248
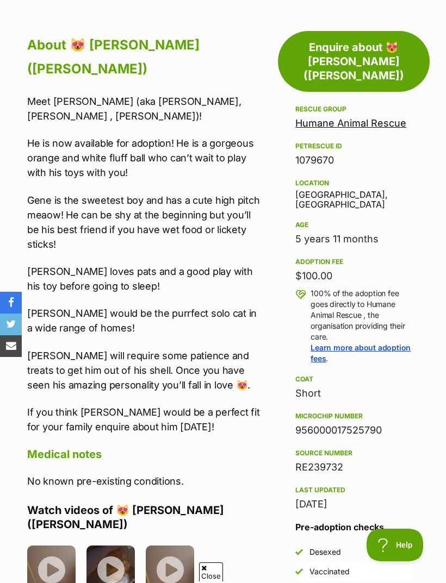
click at [53, 546] on img at bounding box center [51, 570] width 48 height 48
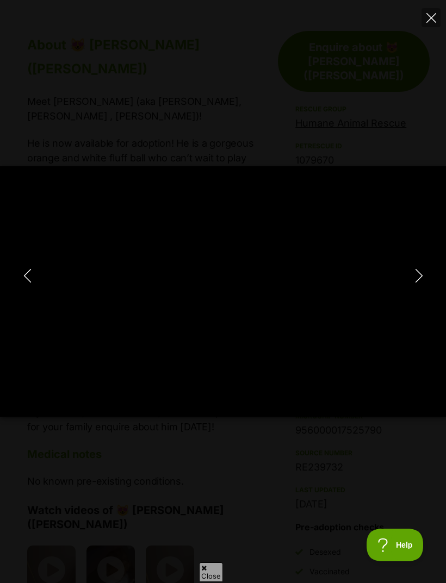
click at [428, 290] on button "Next" at bounding box center [419, 275] width 22 height 27
type input "81.02"
type input "100"
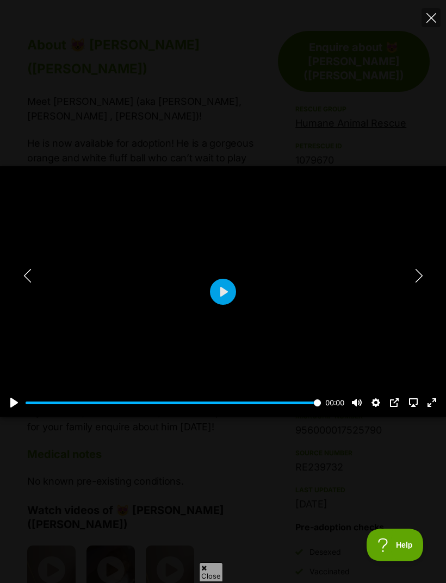
click at [422, 283] on icon "Next" at bounding box center [419, 276] width 14 height 14
click at [421, 283] on icon "Next" at bounding box center [418, 276] width 7 height 14
type input "79.27"
click at [420, 283] on icon "Next" at bounding box center [419, 276] width 14 height 14
type input "2.88"
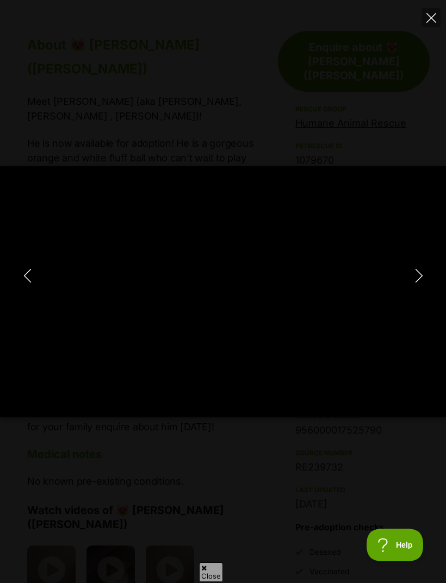
click at [431, 129] on div "Pause Play % buffered 00:00 -00:07 Unmute Mute Disable captions Enable captions…" at bounding box center [223, 291] width 446 height 583
type input "8.33"
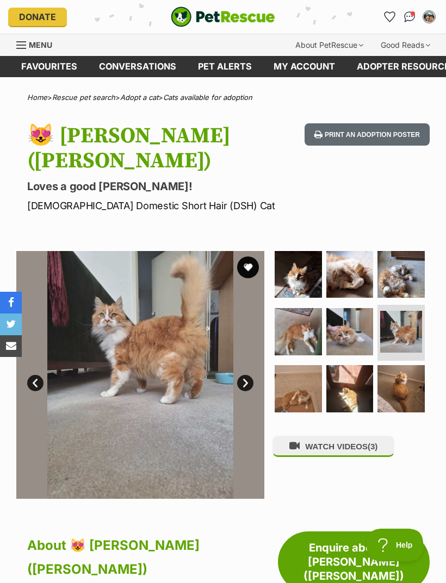
click at [247, 256] on button "favourite" at bounding box center [248, 267] width 22 height 22
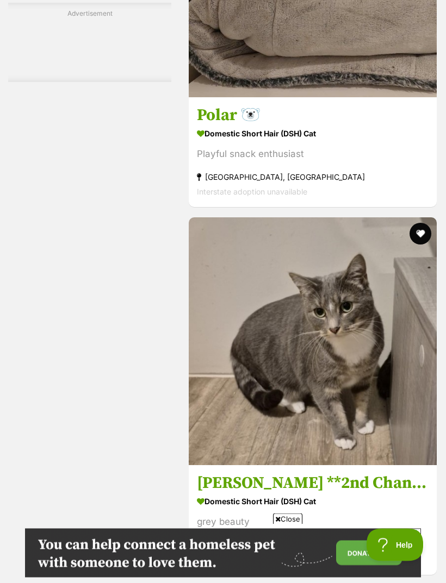
scroll to position [2926, 0]
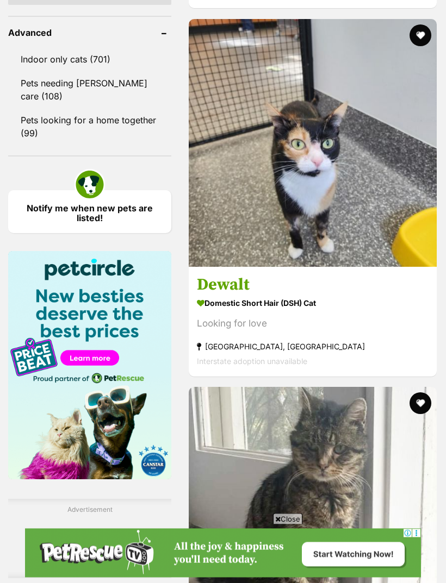
scroll to position [1548, 0]
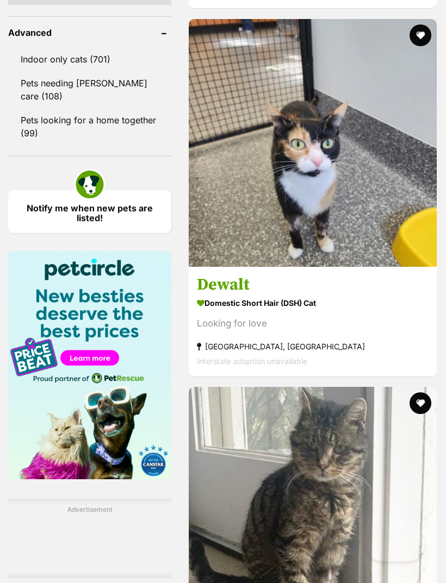
scroll to position [1583, 0]
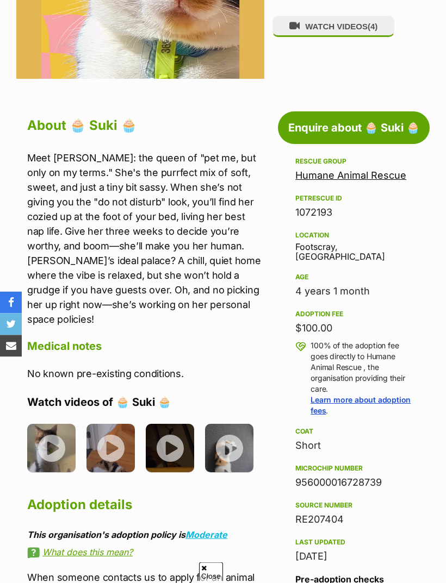
scroll to position [395, 0]
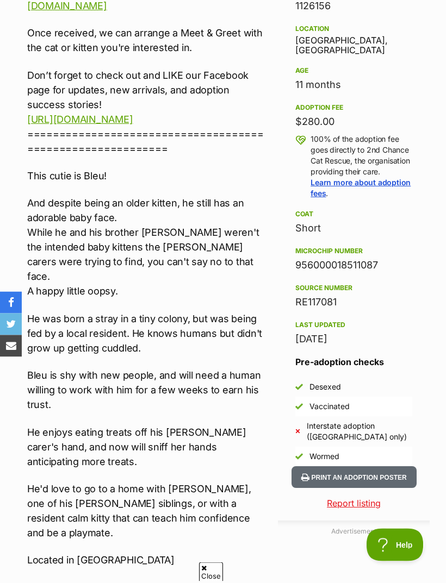
scroll to position [655, 0]
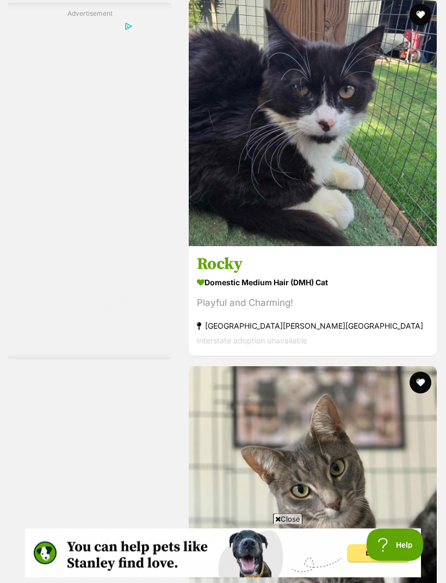
scroll to position [3368, 0]
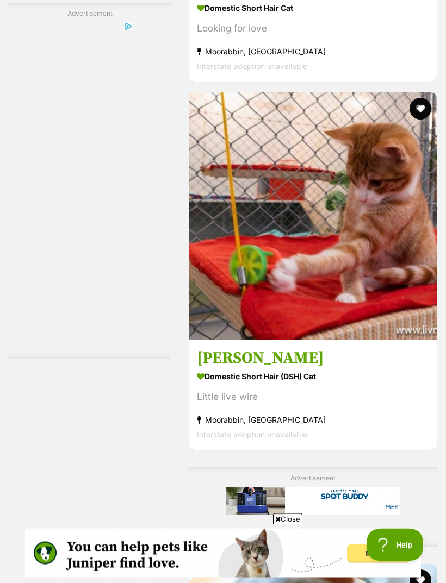
scroll to position [2211, 0]
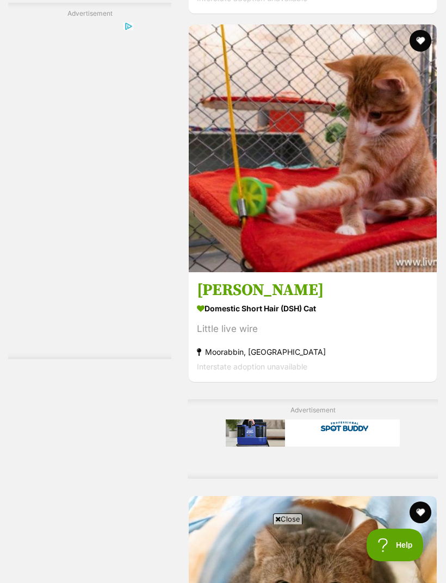
scroll to position [0, 0]
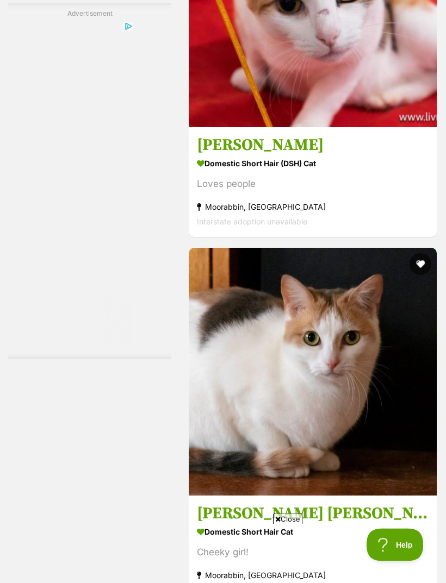
scroll to position [3264, 0]
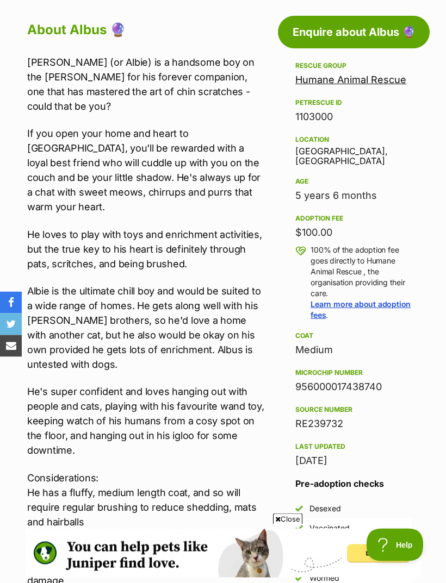
scroll to position [505, 0]
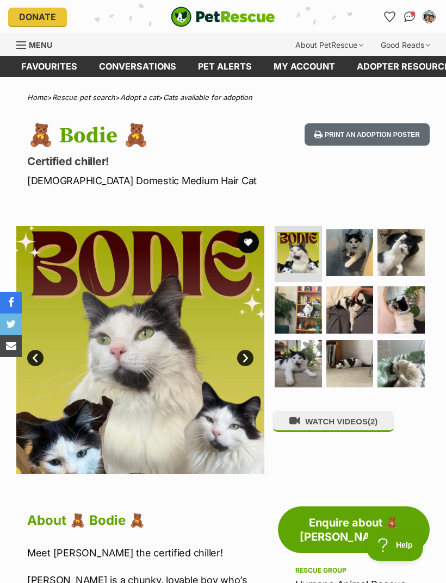
click at [348, 253] on img at bounding box center [349, 252] width 47 height 47
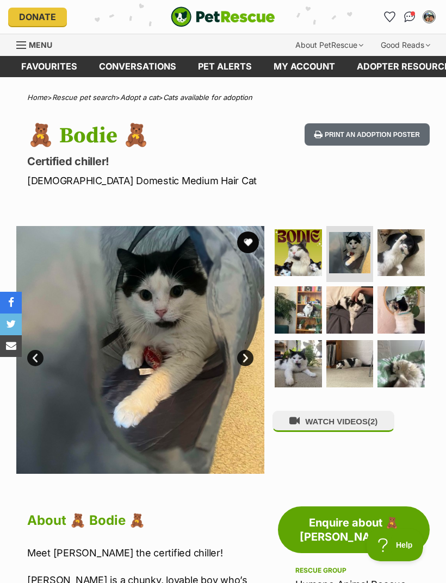
click at [403, 253] on img at bounding box center [400, 252] width 47 height 47
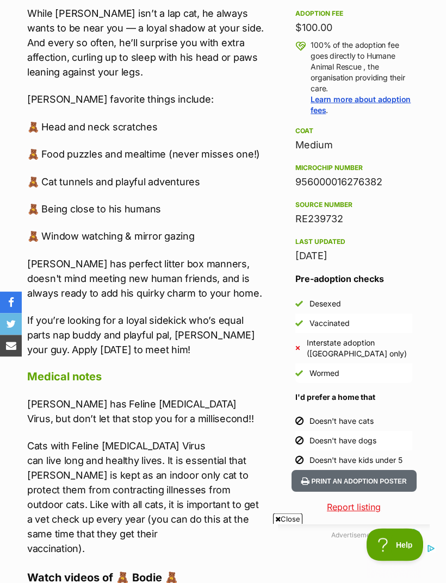
scroll to position [710, 0]
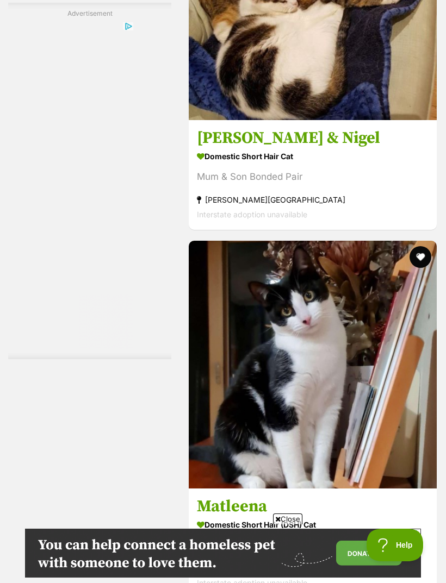
scroll to position [3269, 0]
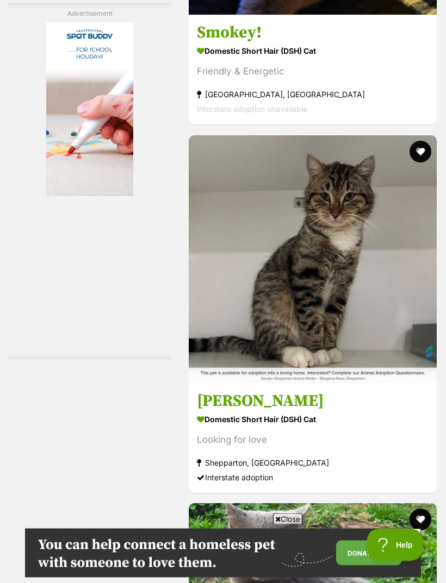
scroll to position [3231, 0]
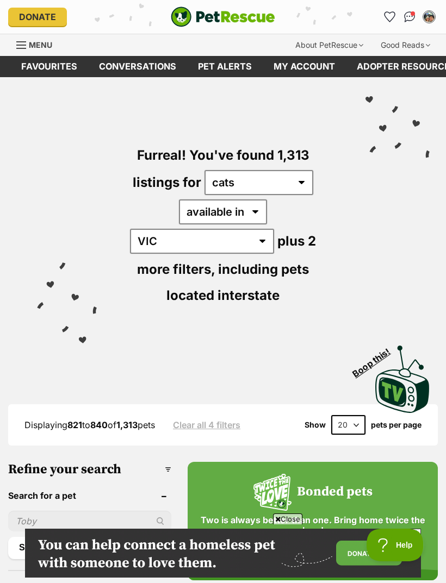
scroll to position [3265, 0]
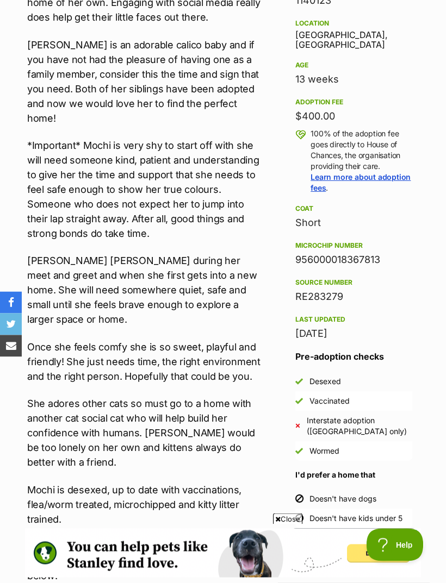
scroll to position [607, 0]
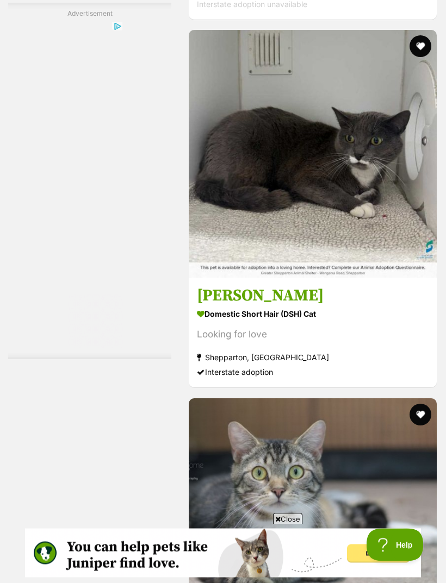
scroll to position [3113, 0]
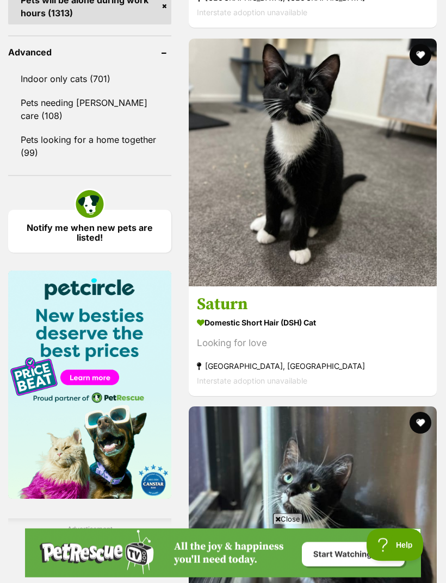
scroll to position [1529, 0]
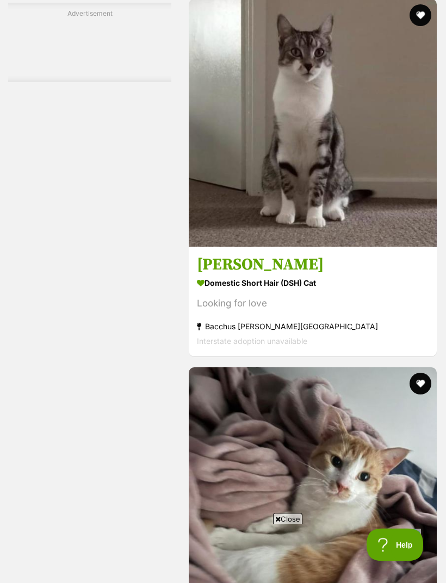
scroll to position [3232, 0]
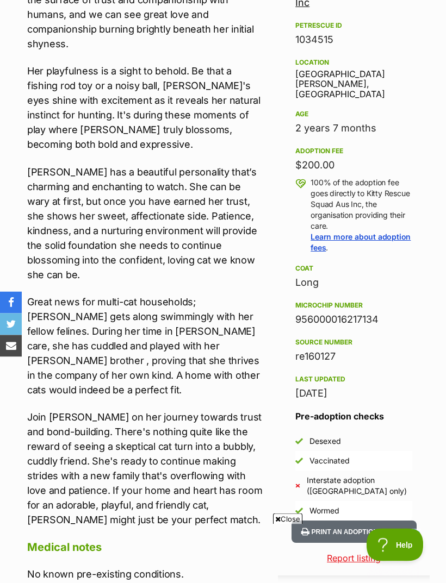
scroll to position [598, 0]
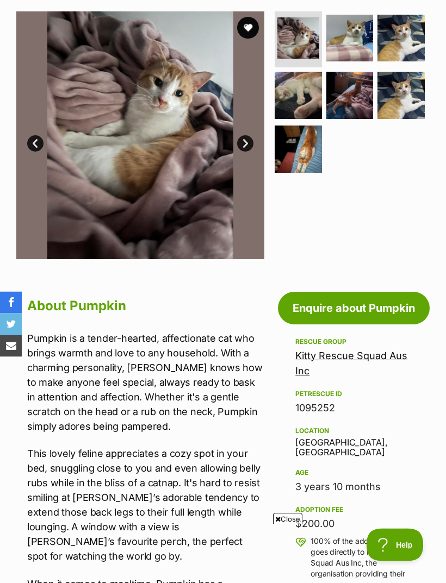
scroll to position [213, 0]
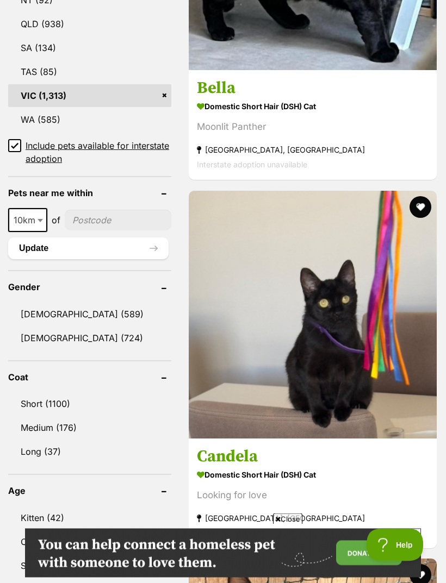
scroll to position [775, 0]
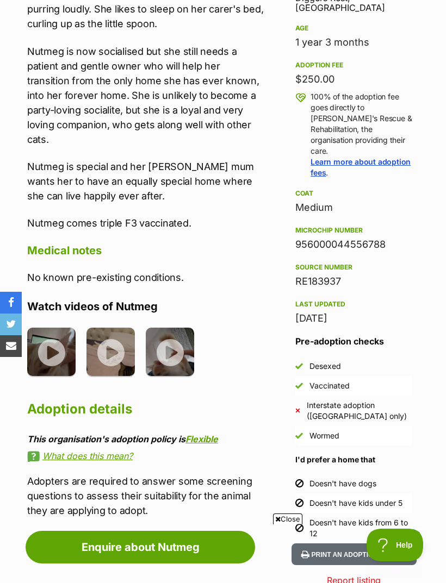
click at [56, 328] on img at bounding box center [51, 352] width 48 height 48
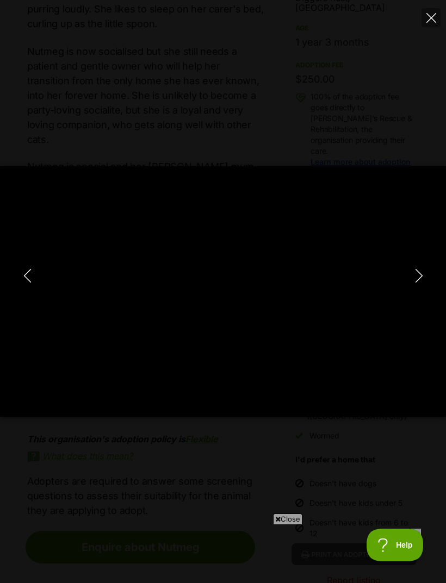
click at [423, 283] on icon "Next" at bounding box center [419, 276] width 14 height 14
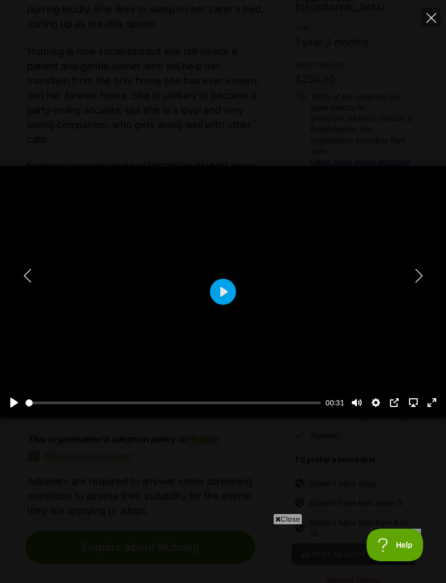
type input "40.09"
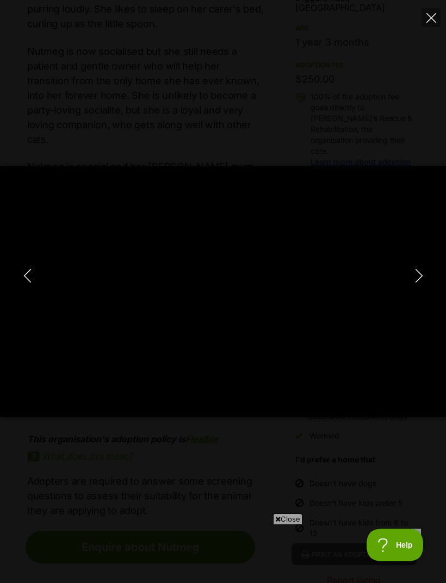
click at [418, 283] on icon "Next" at bounding box center [419, 276] width 14 height 14
type input "2.33"
click at [429, 24] on button "Close" at bounding box center [430, 17] width 19 height 19
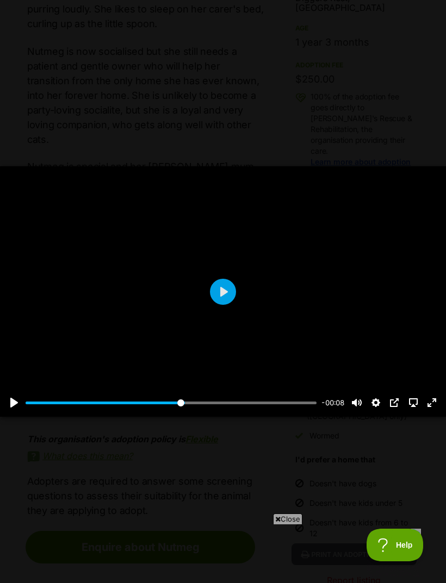
type input "54.78"
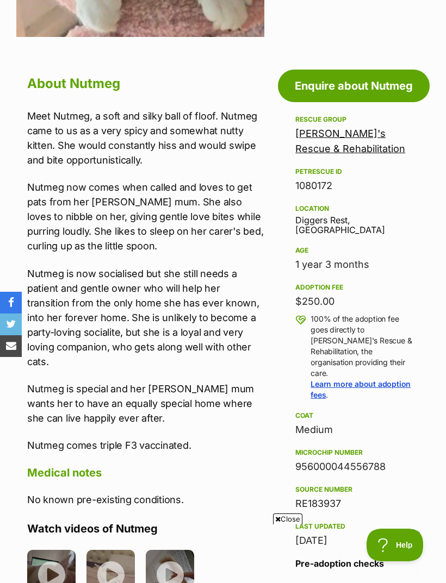
scroll to position [409, 0]
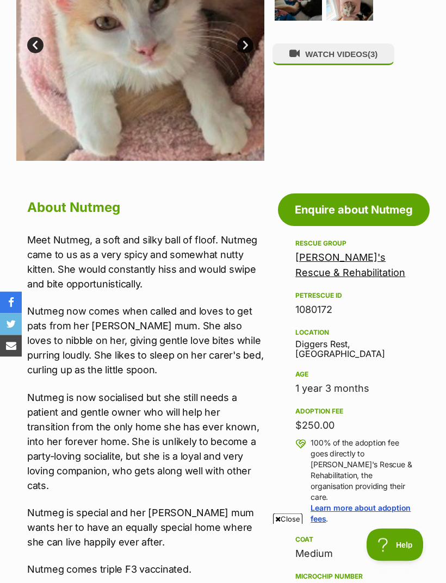
scroll to position [328, 0]
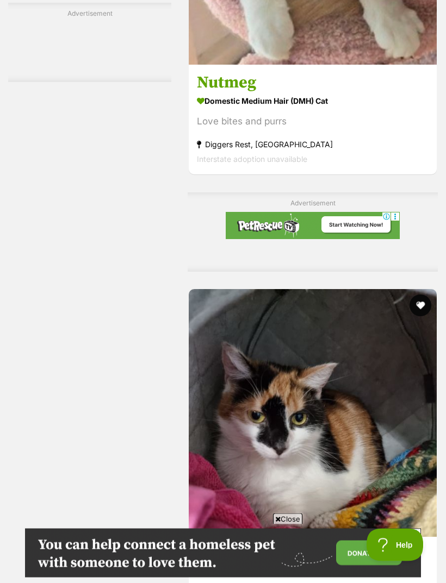
scroll to position [2621, 0]
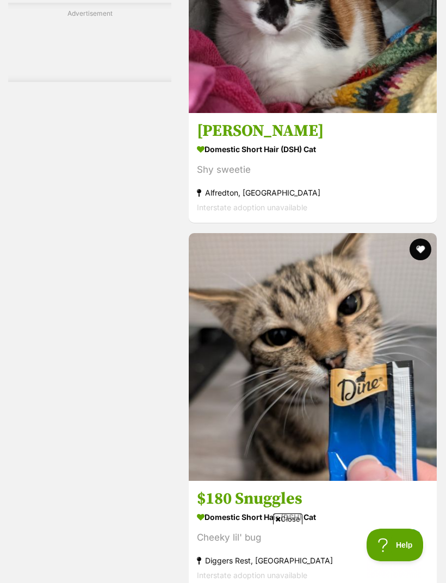
scroll to position [3046, 0]
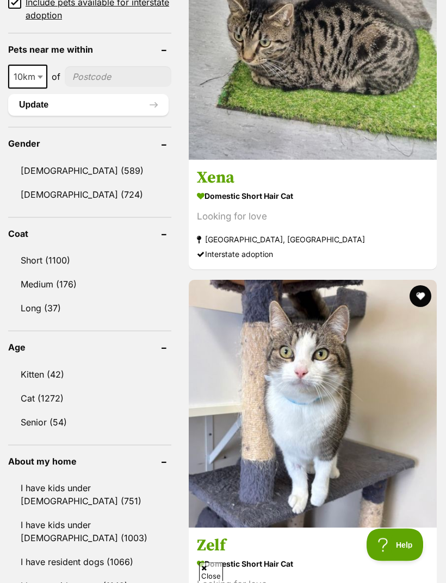
scroll to position [919, 0]
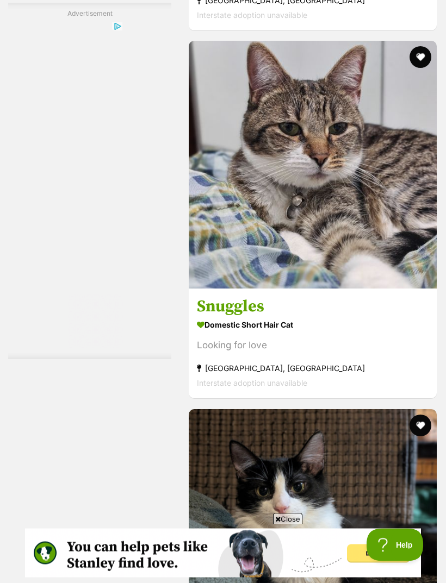
scroll to position [3190, 0]
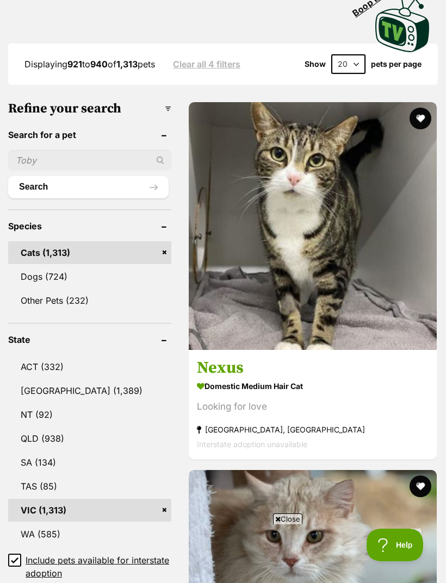
click at [417, 475] on button "favourite" at bounding box center [420, 486] width 22 height 22
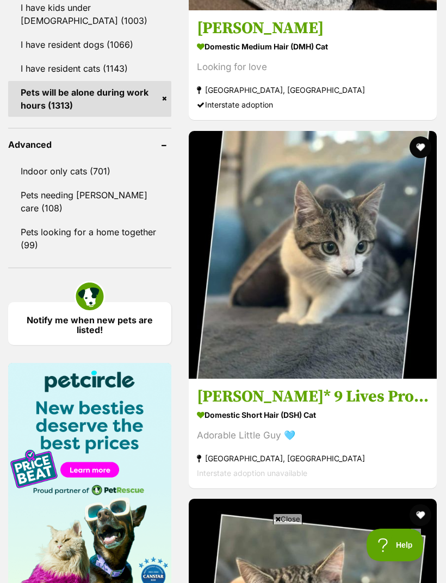
scroll to position [1440, 0]
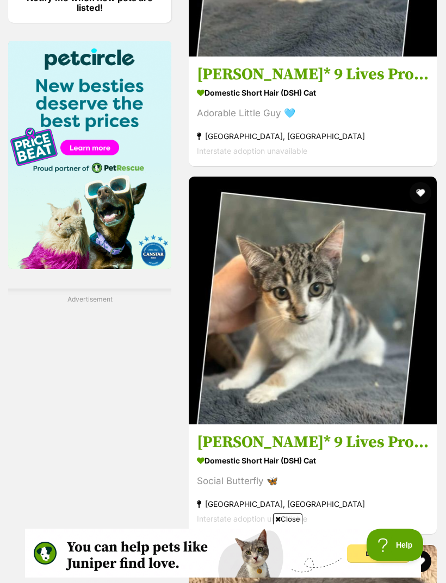
scroll to position [0, 0]
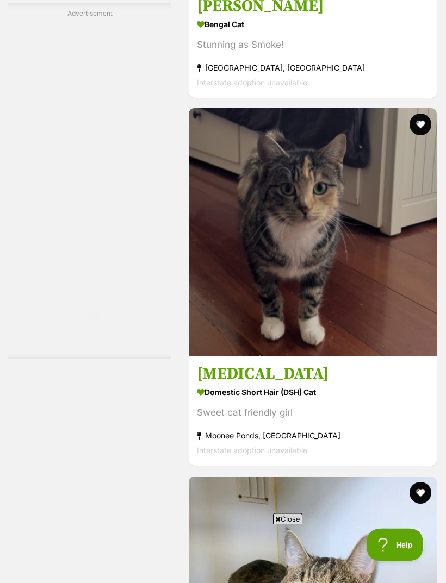
scroll to position [3123, 0]
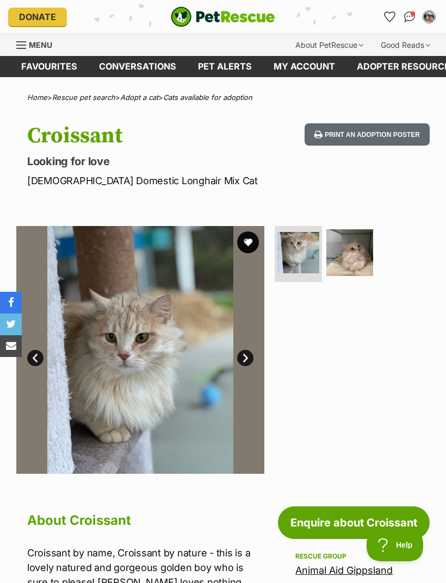
click at [357, 240] on img at bounding box center [349, 252] width 47 height 47
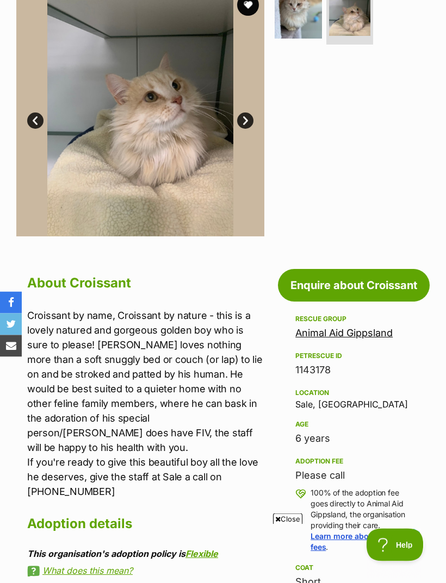
scroll to position [237, 0]
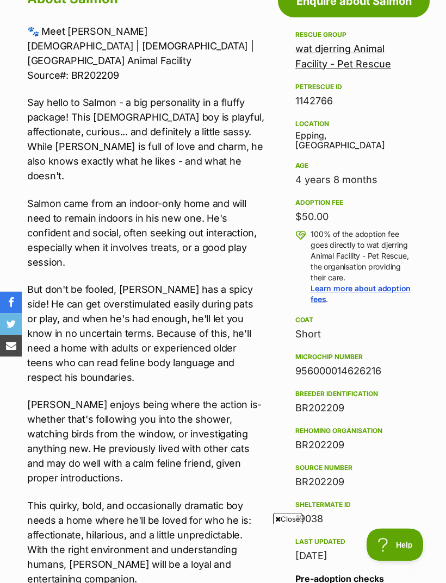
scroll to position [537, 0]
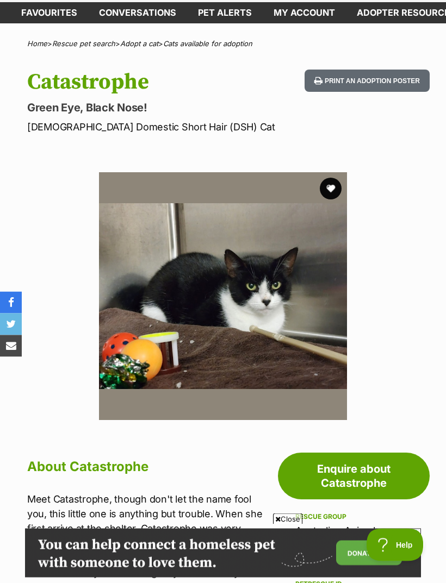
click at [327, 184] on button "favourite" at bounding box center [331, 189] width 22 height 22
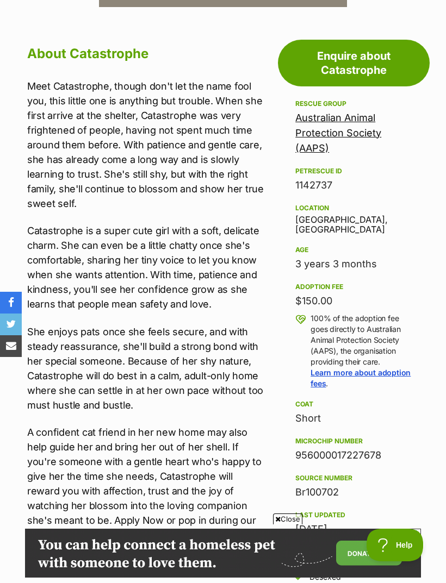
scroll to position [486, 0]
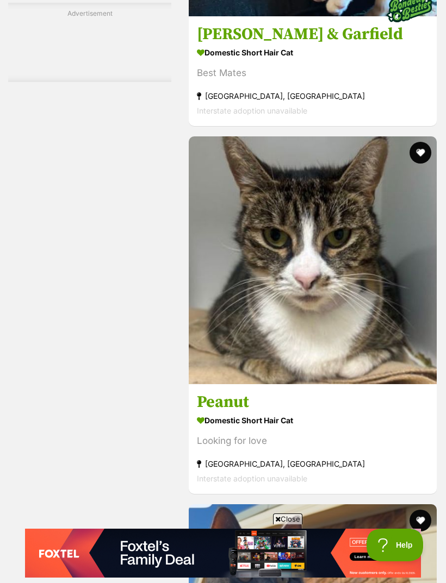
scroll to position [3184, 0]
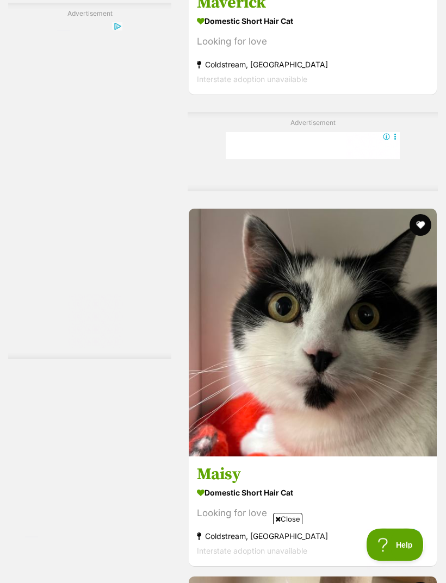
scroll to position [2567, 0]
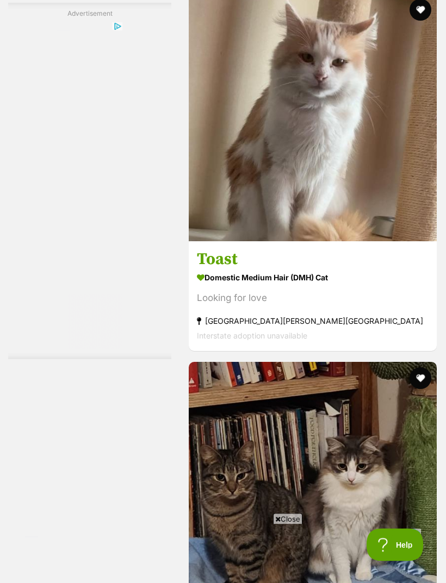
scroll to position [3150, 0]
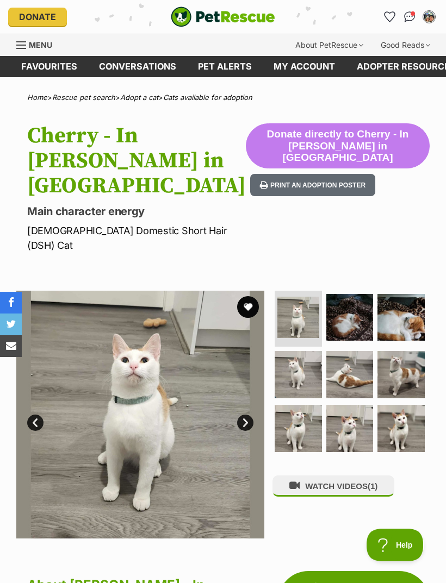
click at [352, 294] on img at bounding box center [349, 317] width 47 height 47
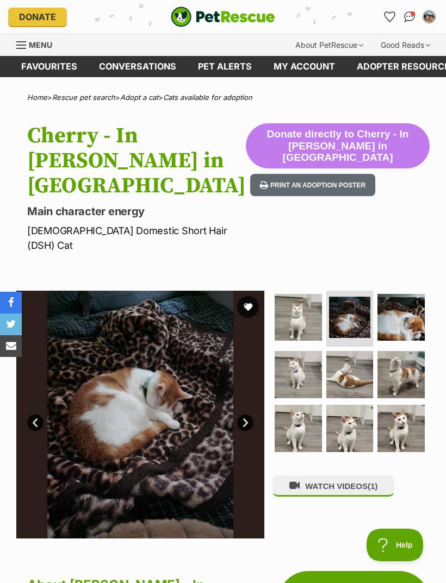
click at [393, 294] on img at bounding box center [400, 317] width 47 height 47
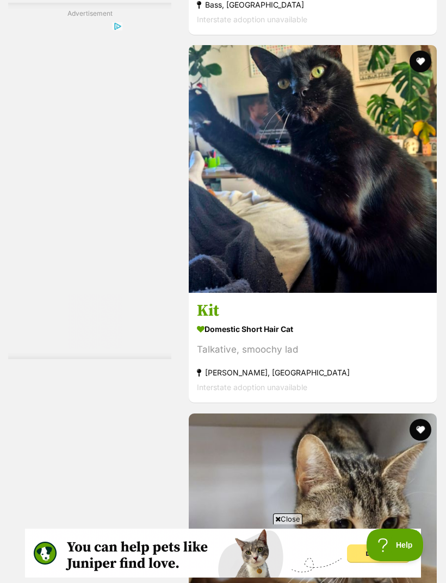
scroll to position [3188, 0]
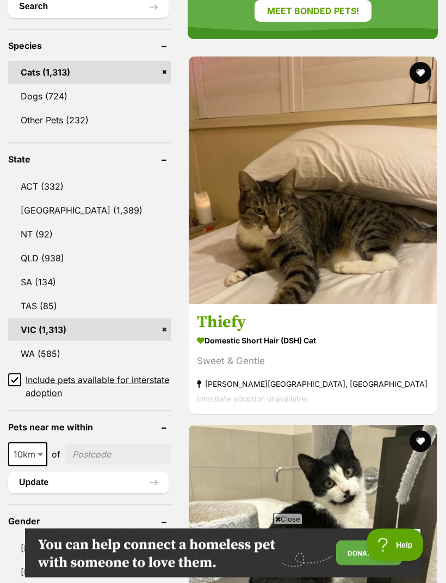
scroll to position [543, 0]
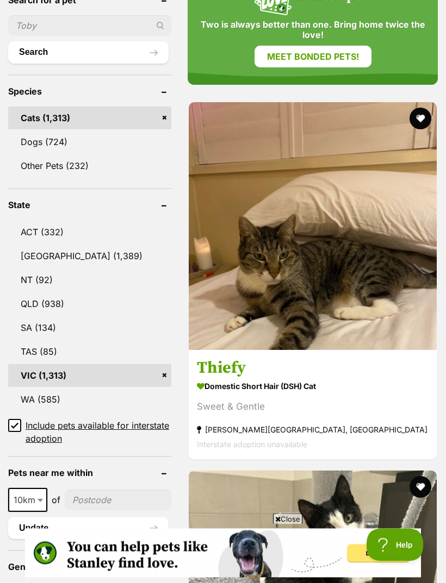
scroll to position [496, 0]
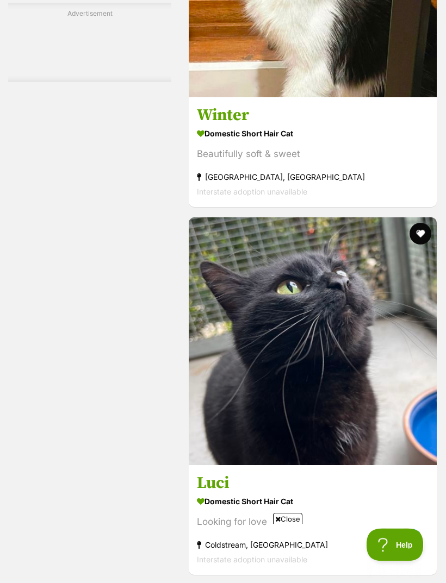
scroll to position [2221, 0]
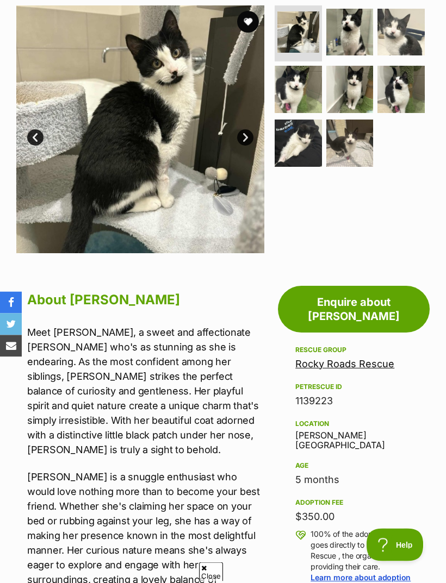
scroll to position [235, 0]
click at [359, 82] on img at bounding box center [349, 89] width 47 height 47
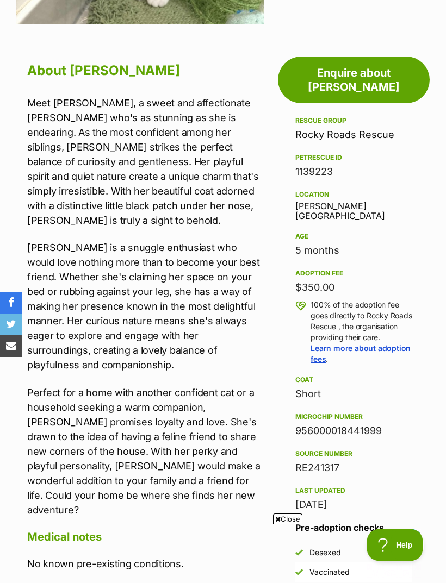
scroll to position [0, 0]
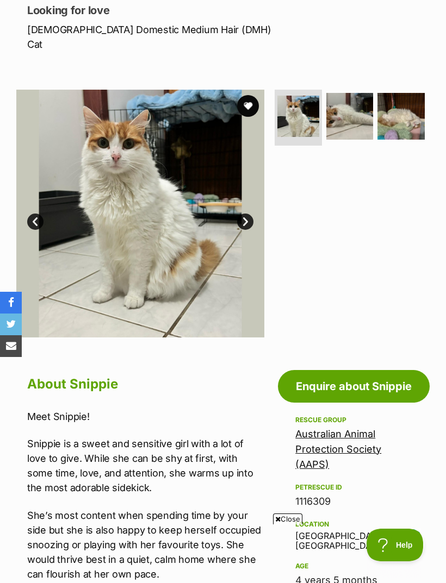
scroll to position [152, 0]
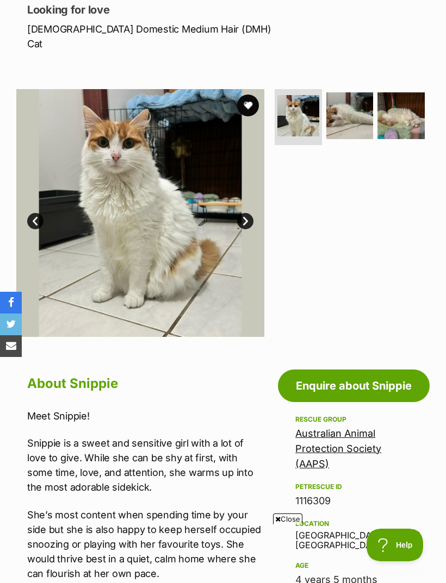
click at [243, 95] on button "favourite" at bounding box center [248, 106] width 22 height 22
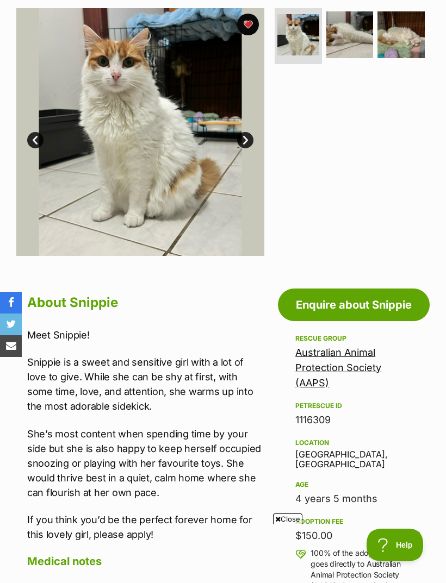
scroll to position [232, 0]
click at [320, 350] on link "Australian Animal Protection Society (AAPS)" at bounding box center [338, 368] width 86 height 42
click at [333, 347] on link "Australian Animal Protection Society (AAPS)" at bounding box center [338, 368] width 86 height 42
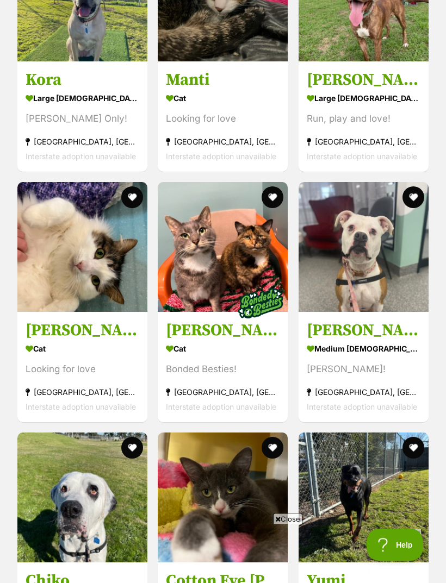
scroll to position [4962, 0]
click at [68, 214] on img at bounding box center [82, 247] width 130 height 130
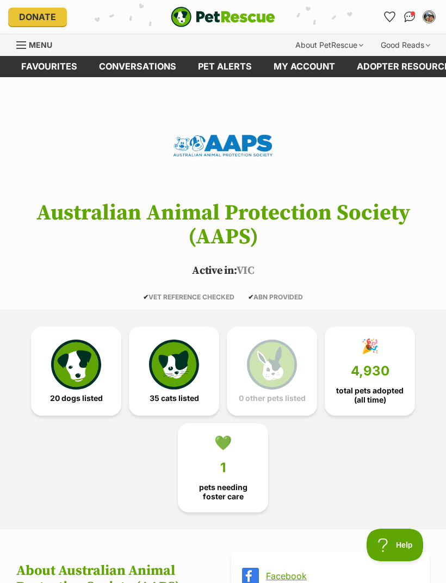
scroll to position [4997, 0]
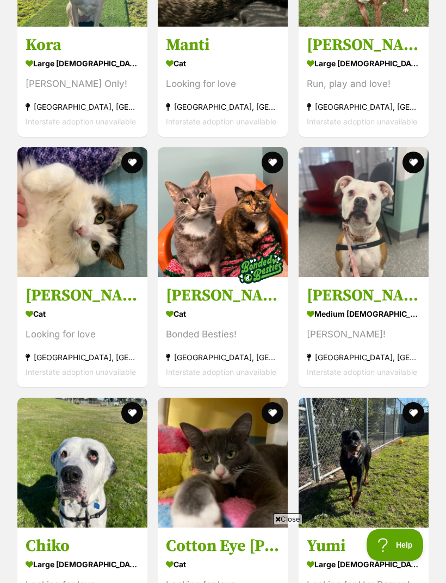
click at [130, 152] on button "favourite" at bounding box center [132, 163] width 22 height 22
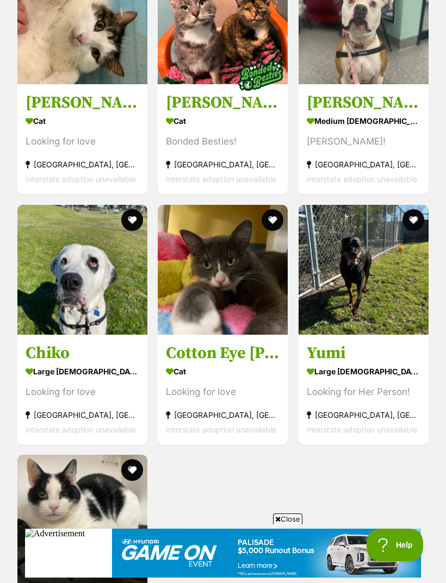
scroll to position [0, 0]
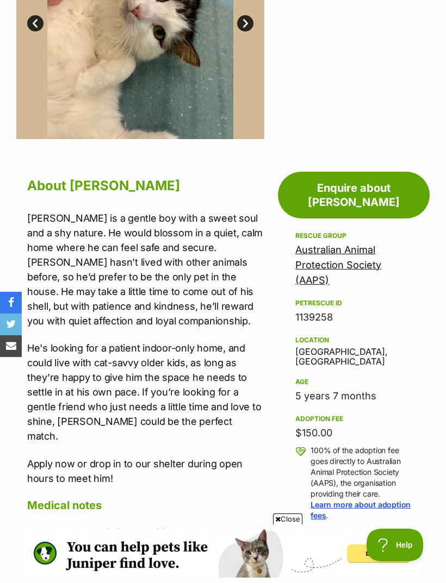
scroll to position [334, 0]
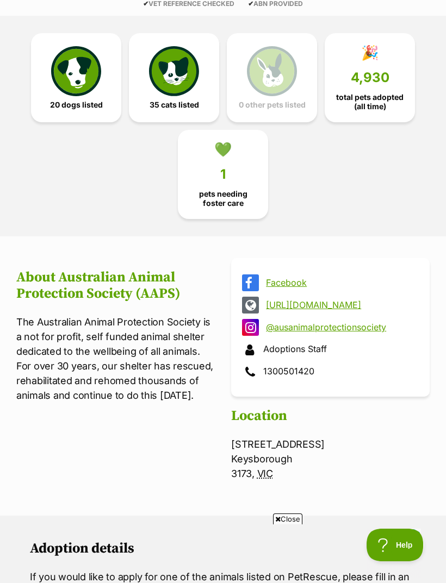
click at [290, 278] on link "Facebook" at bounding box center [340, 283] width 148 height 10
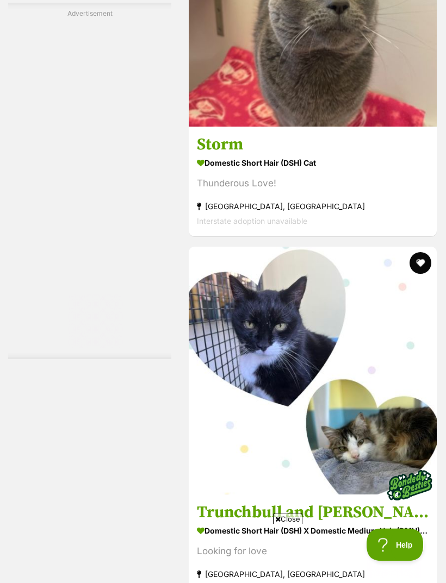
scroll to position [3417, 0]
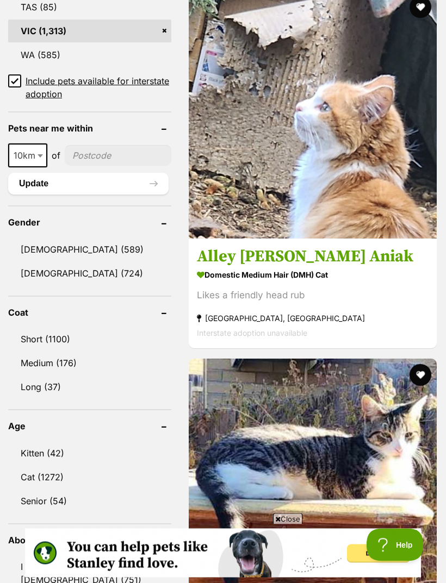
scroll to position [840, 0]
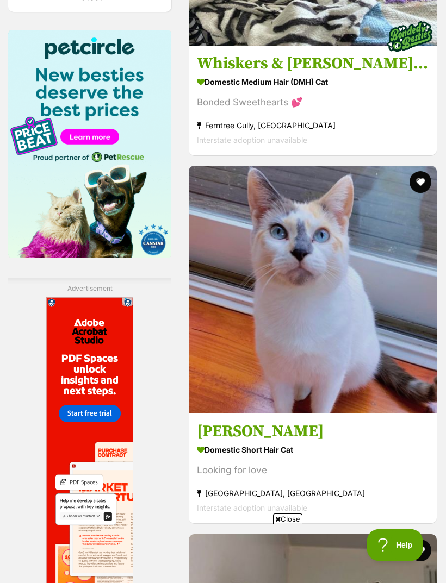
scroll to position [0, 0]
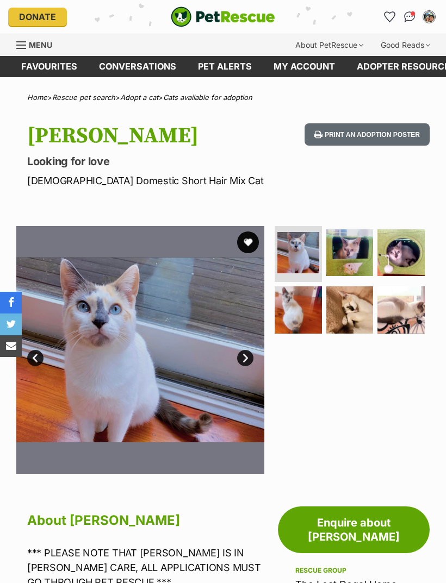
click at [357, 246] on img at bounding box center [349, 252] width 47 height 47
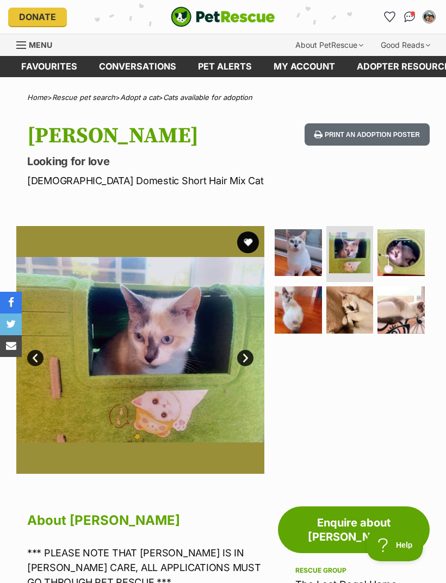
click at [295, 305] on img at bounding box center [297, 309] width 47 height 47
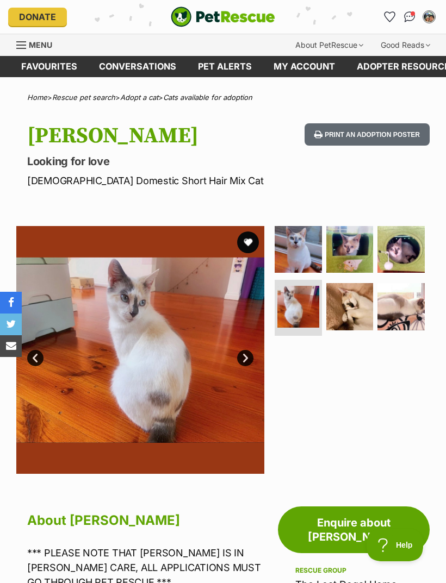
click at [353, 306] on img at bounding box center [349, 306] width 47 height 47
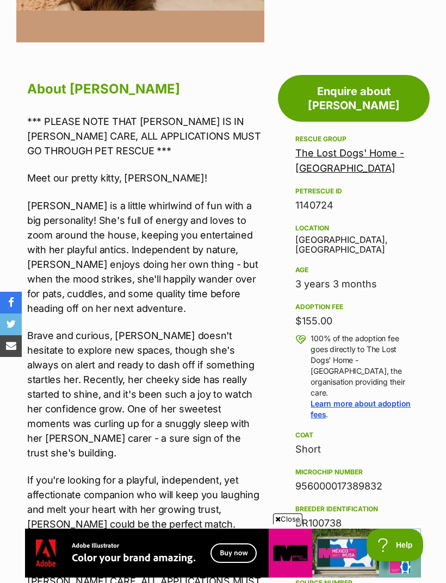
scroll to position [483, 0]
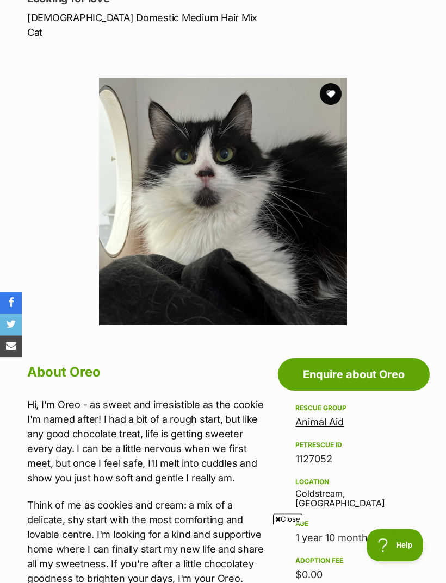
scroll to position [139, 0]
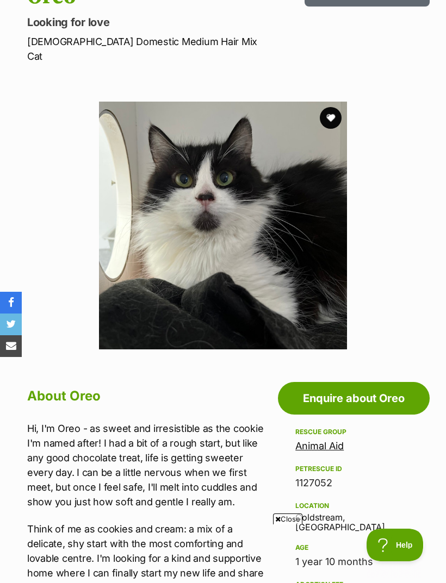
click at [327, 107] on button "favourite" at bounding box center [331, 118] width 22 height 22
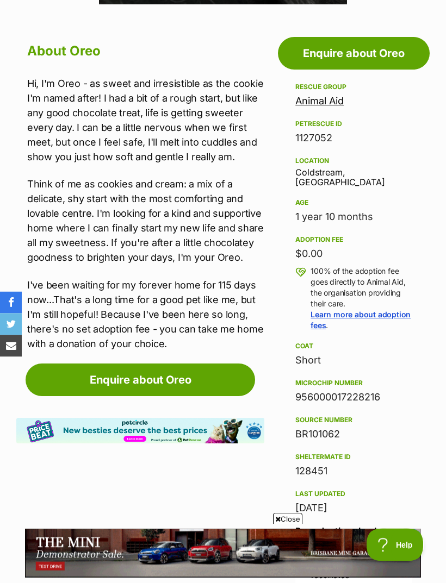
scroll to position [484, 0]
click at [327, 95] on link "Animal Aid" at bounding box center [319, 100] width 48 height 11
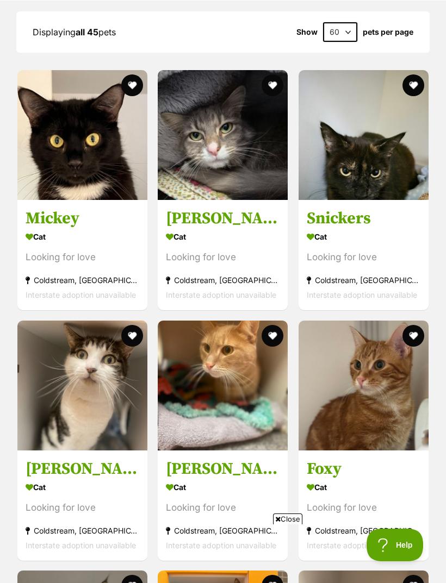
scroll to position [1012, 0]
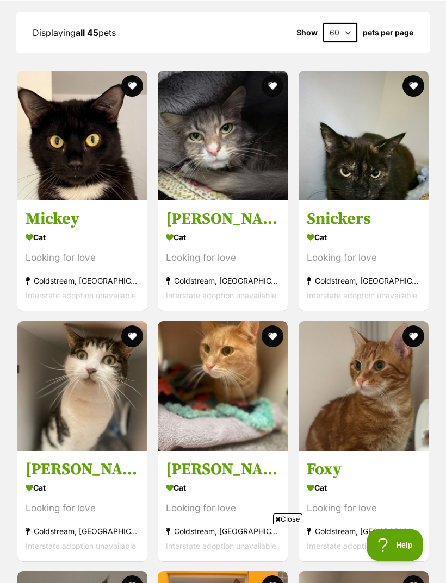
click at [238, 410] on img at bounding box center [223, 386] width 130 height 130
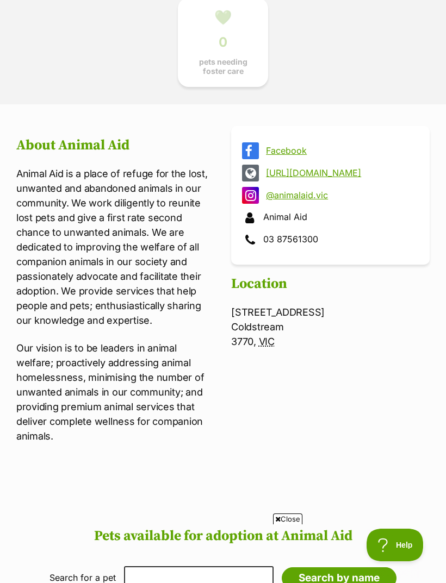
scroll to position [0, 0]
click at [328, 173] on link "[URL][DOMAIN_NAME]" at bounding box center [340, 173] width 148 height 10
